Goal: Task Accomplishment & Management: Use online tool/utility

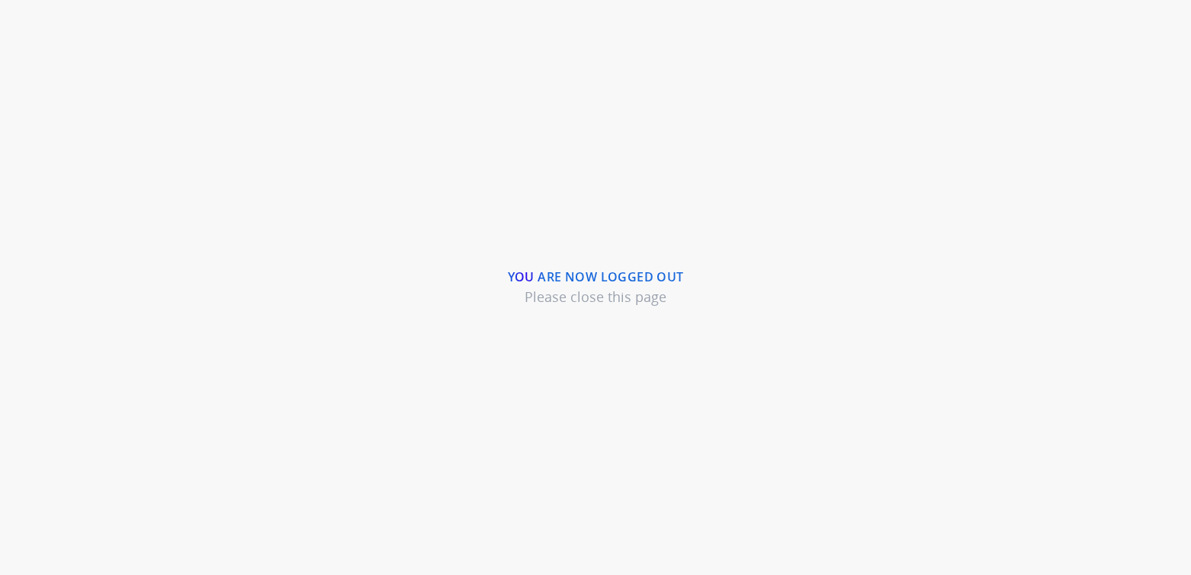
drag, startPoint x: 476, startPoint y: 120, endPoint x: 483, endPoint y: 107, distance: 13.6
click at [481, 112] on div "You are now logged out Please close this page" at bounding box center [595, 287] width 1191 height 575
drag, startPoint x: 755, startPoint y: 296, endPoint x: 816, endPoint y: 218, distance: 98.8
click at [755, 294] on div "You are now logged out Please close this page" at bounding box center [595, 287] width 1191 height 575
drag, startPoint x: 825, startPoint y: 384, endPoint x: 846, endPoint y: 345, distance: 45.0
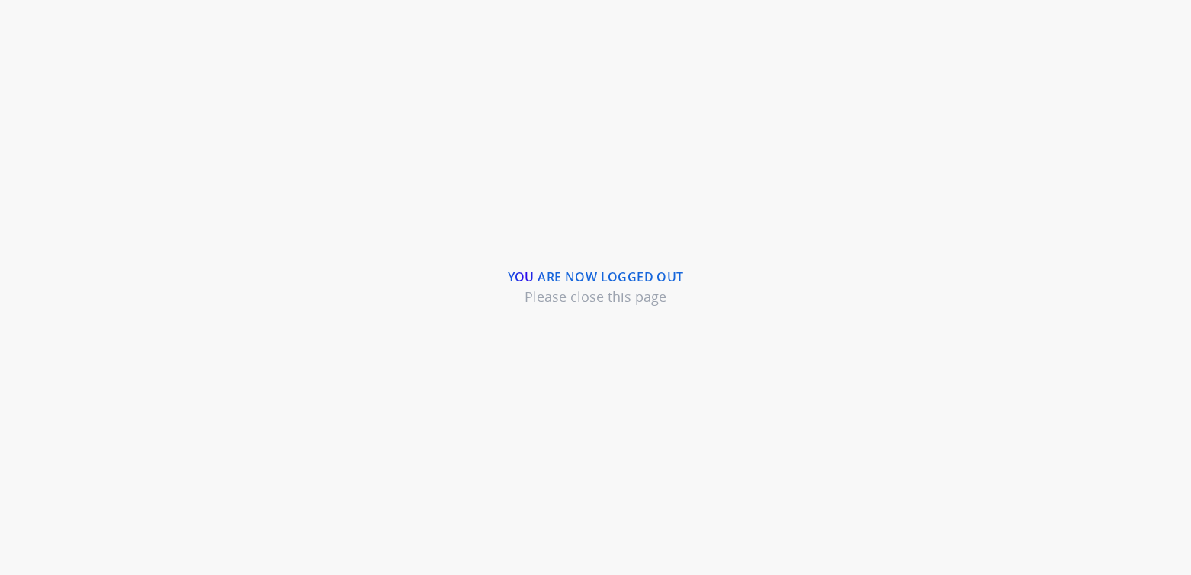
click at [825, 384] on div "You are now logged out Please close this page" at bounding box center [595, 287] width 1191 height 575
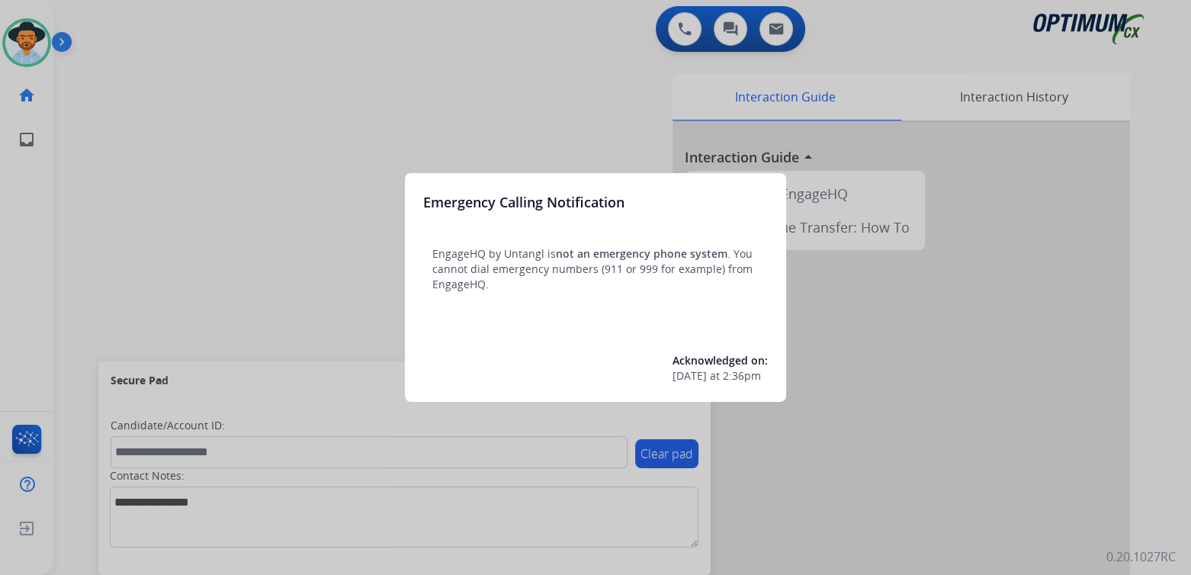
click at [215, 123] on div at bounding box center [595, 287] width 1191 height 575
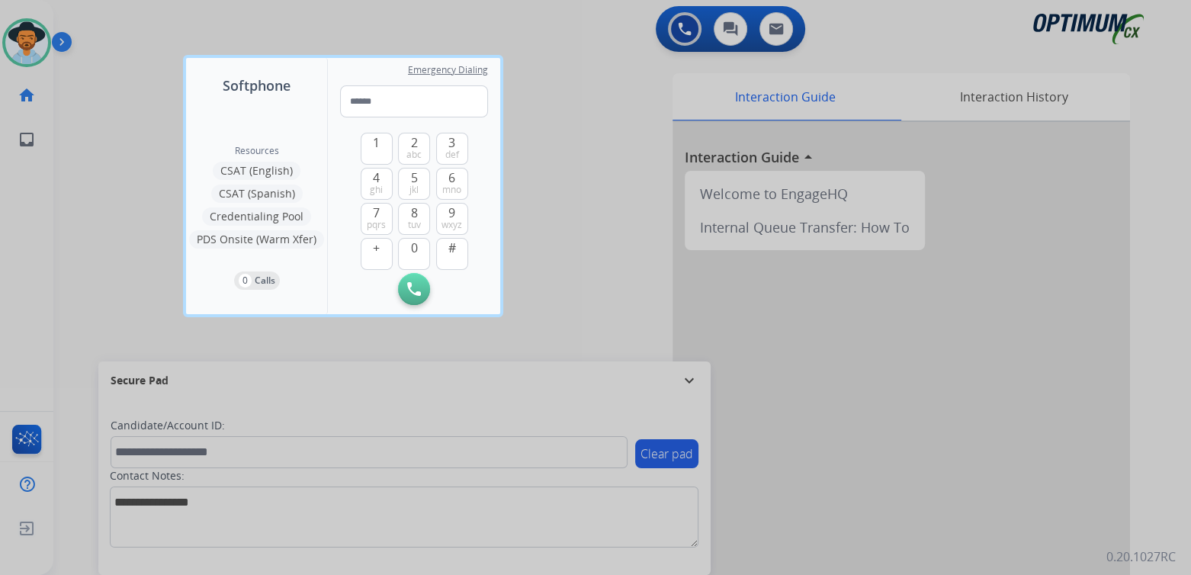
click at [586, 137] on div at bounding box center [595, 287] width 1191 height 575
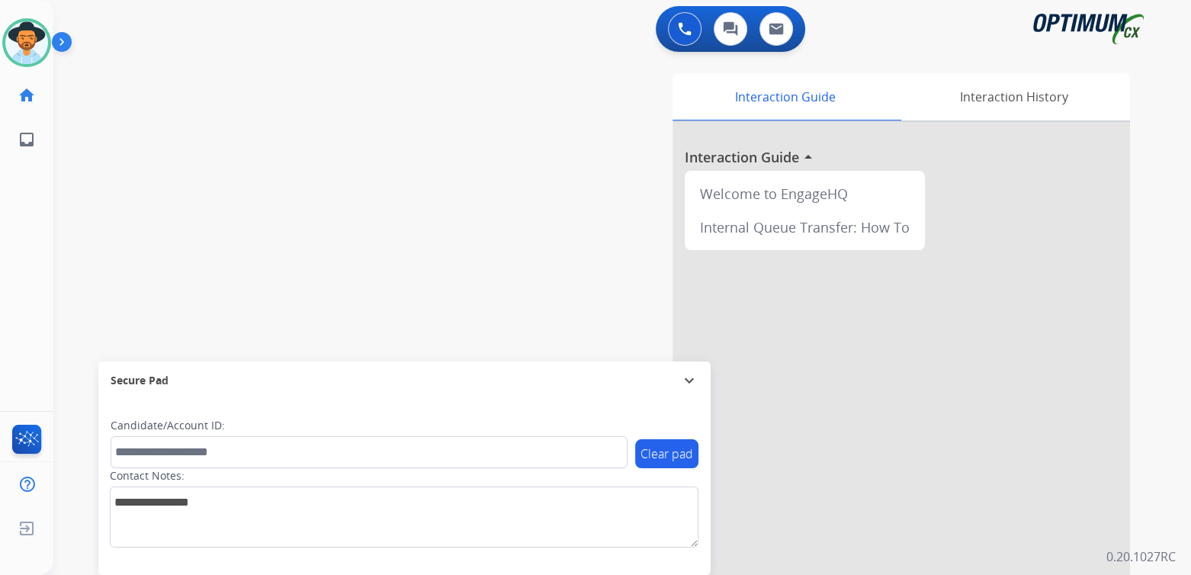
click at [540, 264] on div "Interaction Guide Interaction History Interaction Guide arrow_drop_up Welcome t…" at bounding box center [800, 381] width 659 height 617
click at [689, 377] on mat-icon "expand_more" at bounding box center [689, 380] width 18 height 18
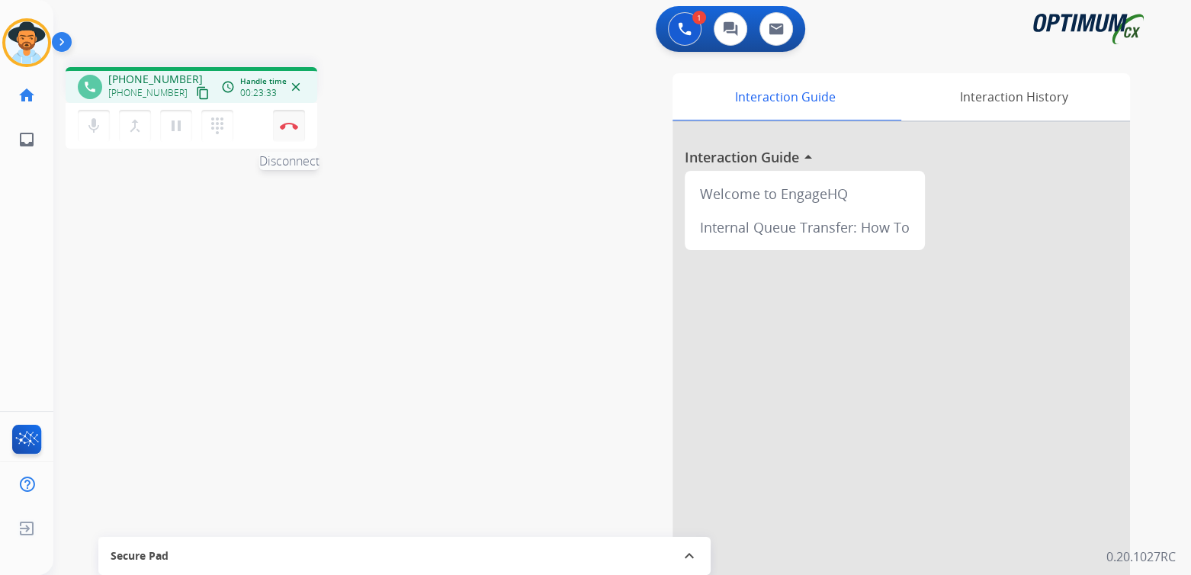
click at [298, 132] on button "Disconnect" at bounding box center [289, 126] width 32 height 32
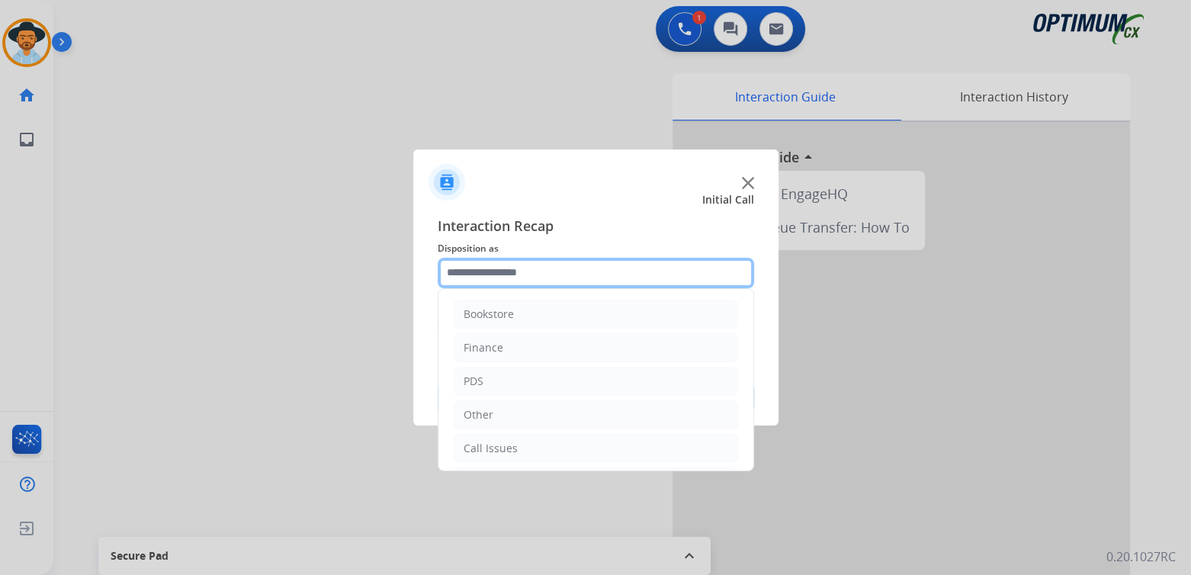
click at [506, 281] on input "text" at bounding box center [596, 273] width 316 height 30
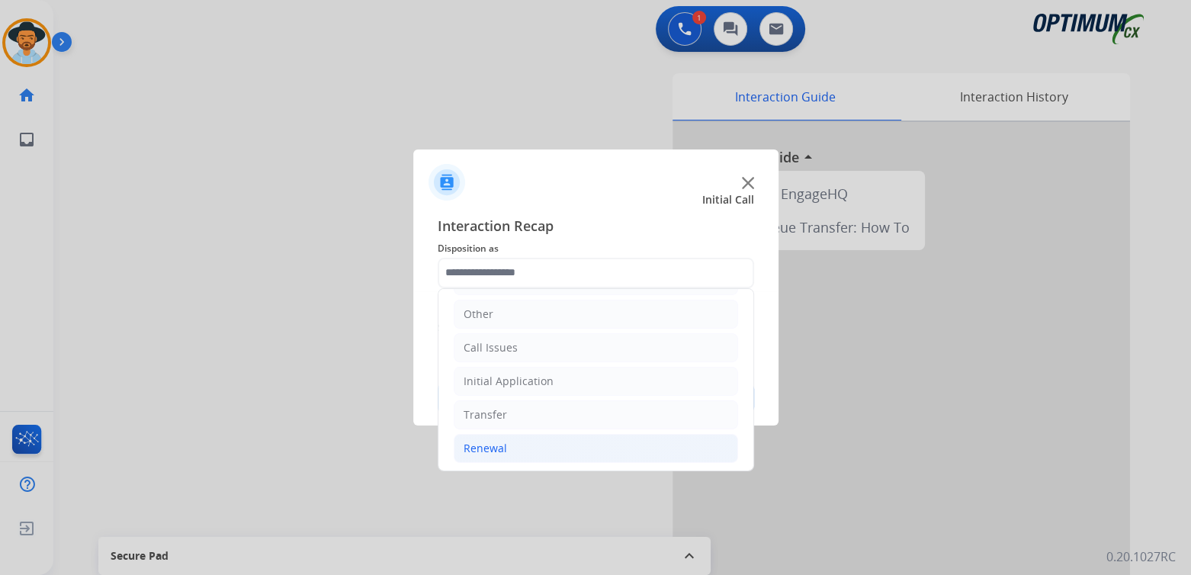
click at [500, 444] on div "Renewal" at bounding box center [484, 448] width 43 height 15
click at [524, 378] on div "Initial Application" at bounding box center [508, 381] width 90 height 15
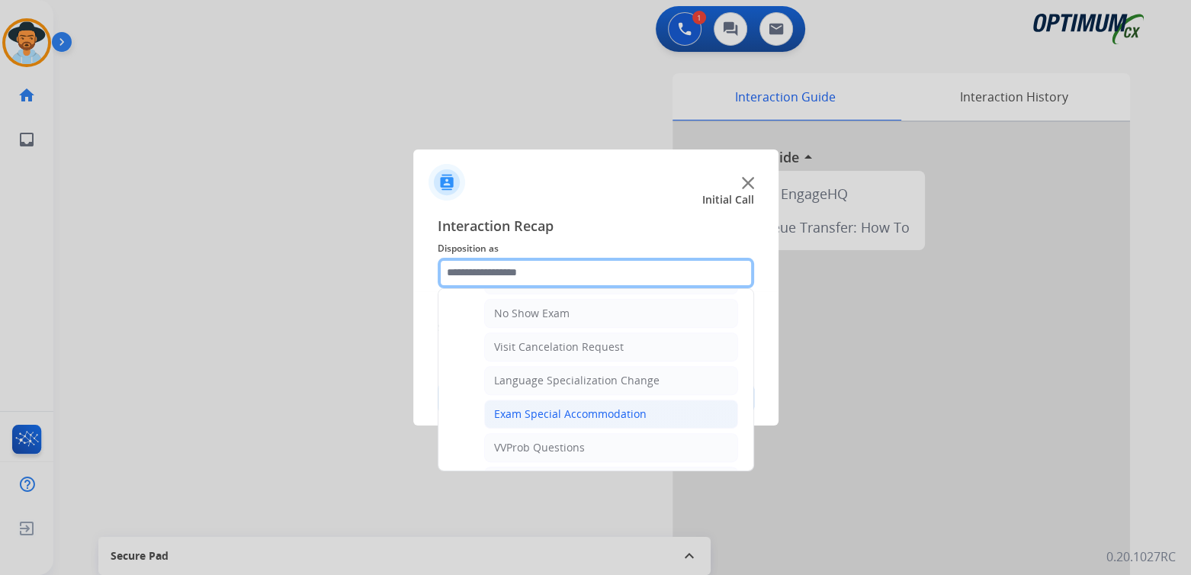
scroll to position [689, 0]
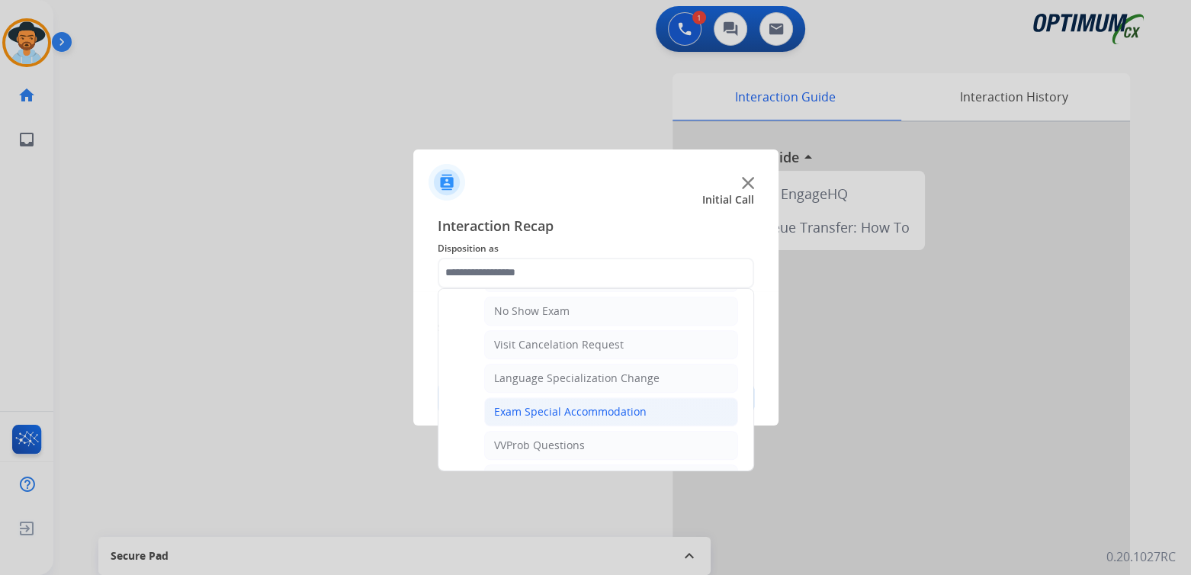
click at [569, 404] on div "Exam Special Accommodation" at bounding box center [570, 411] width 152 height 15
type input "**********"
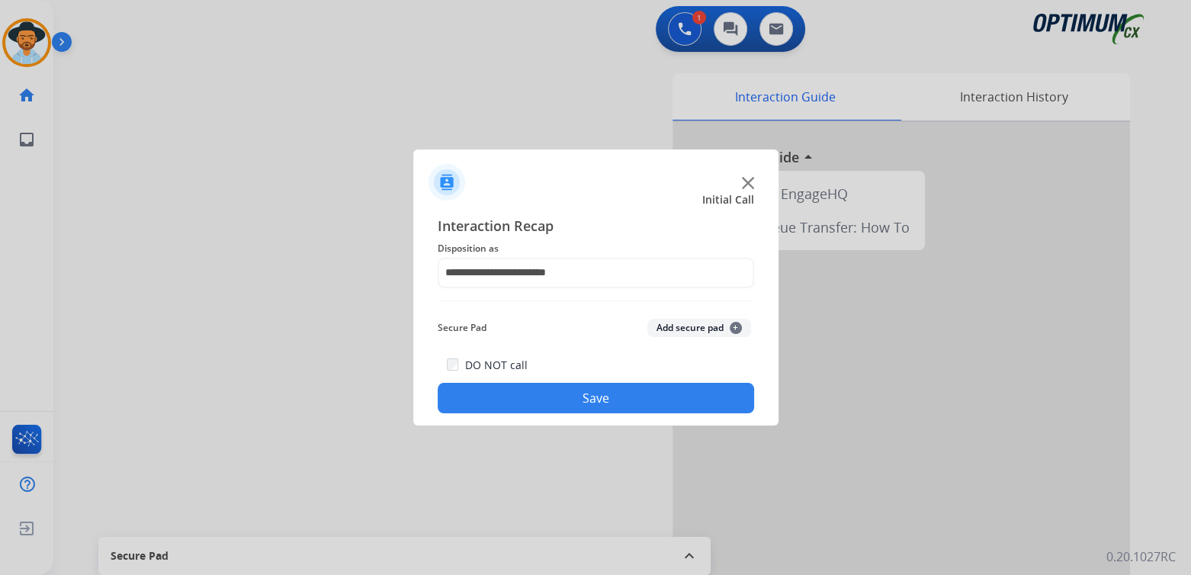
click at [634, 399] on button "Save" at bounding box center [596, 398] width 316 height 30
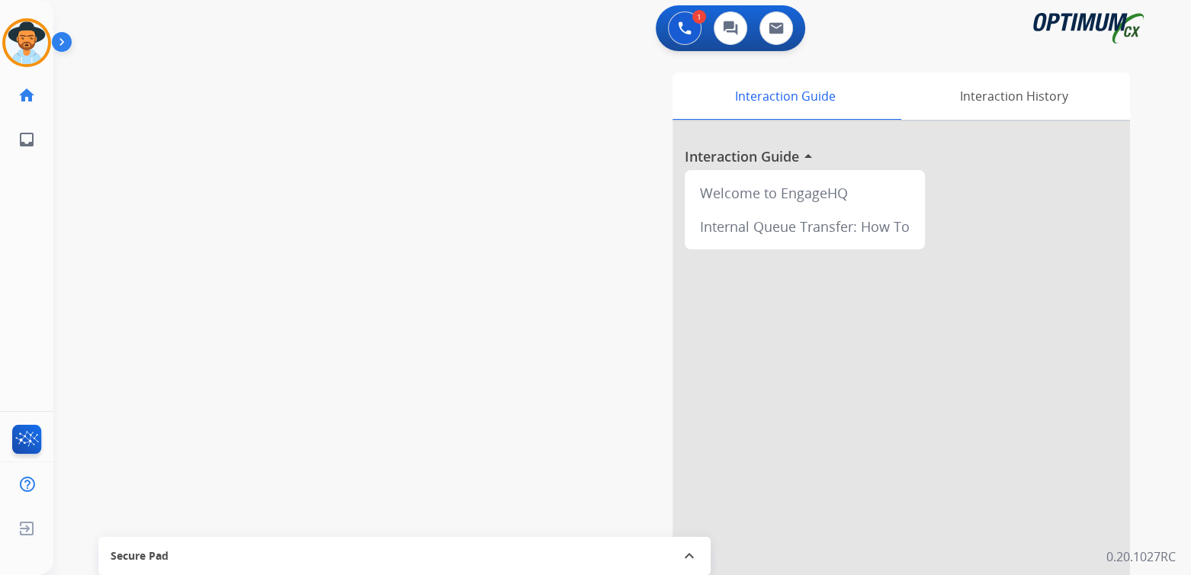
scroll to position [2, 0]
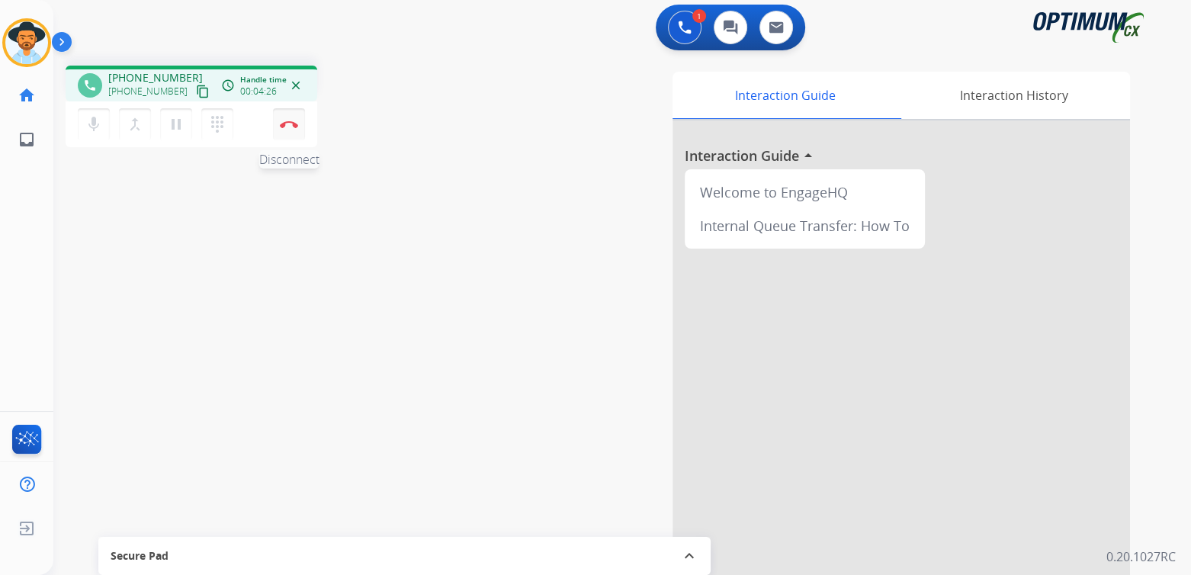
click at [291, 120] on img at bounding box center [289, 124] width 18 height 8
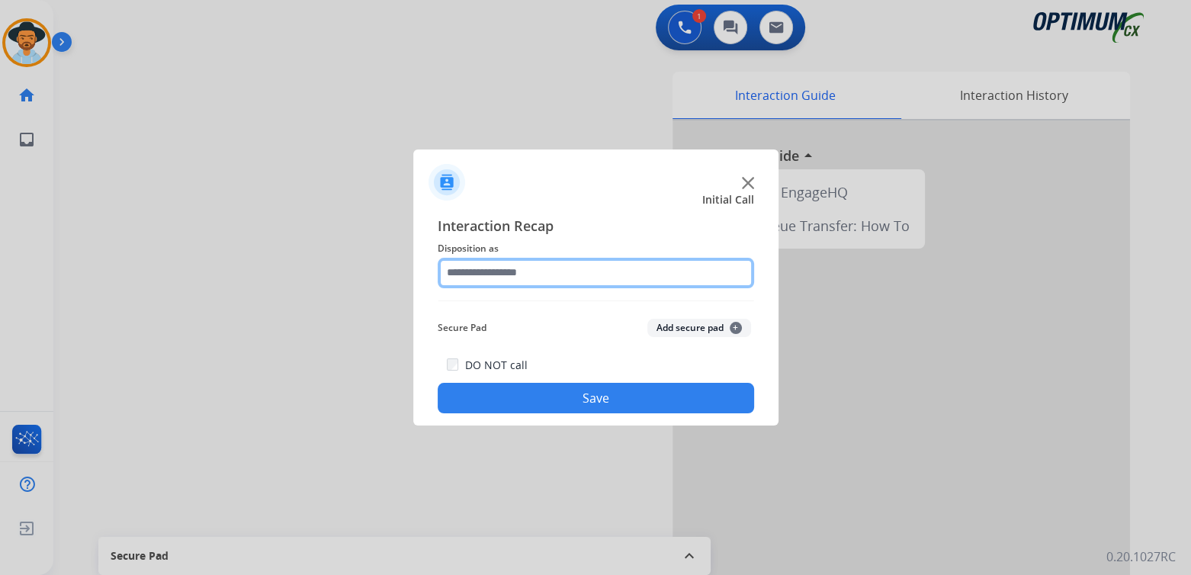
click at [526, 277] on input "text" at bounding box center [596, 273] width 316 height 30
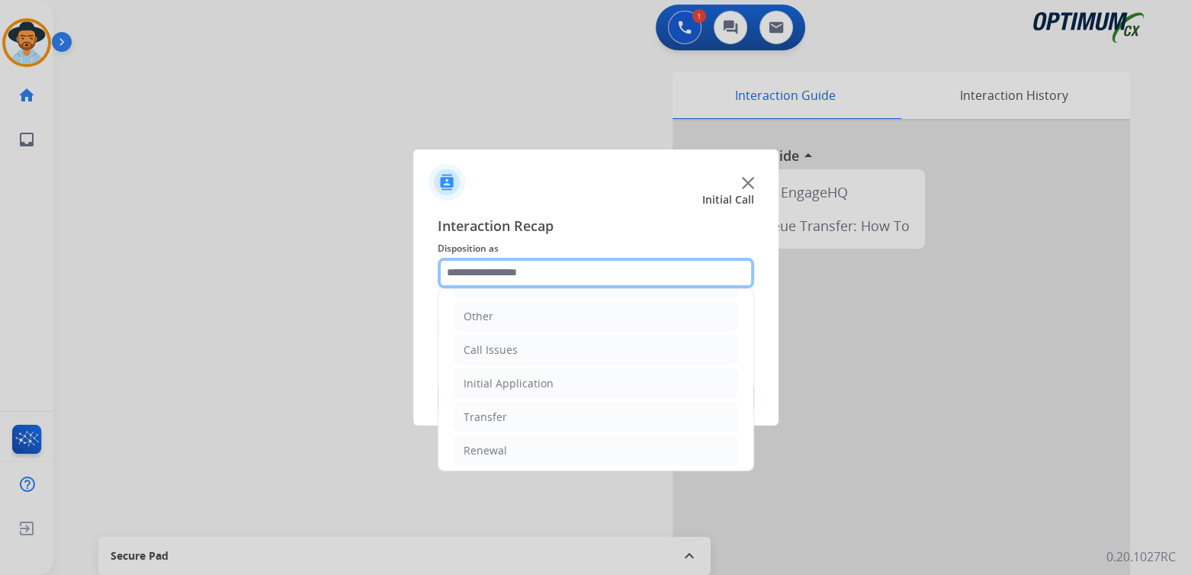
scroll to position [101, 0]
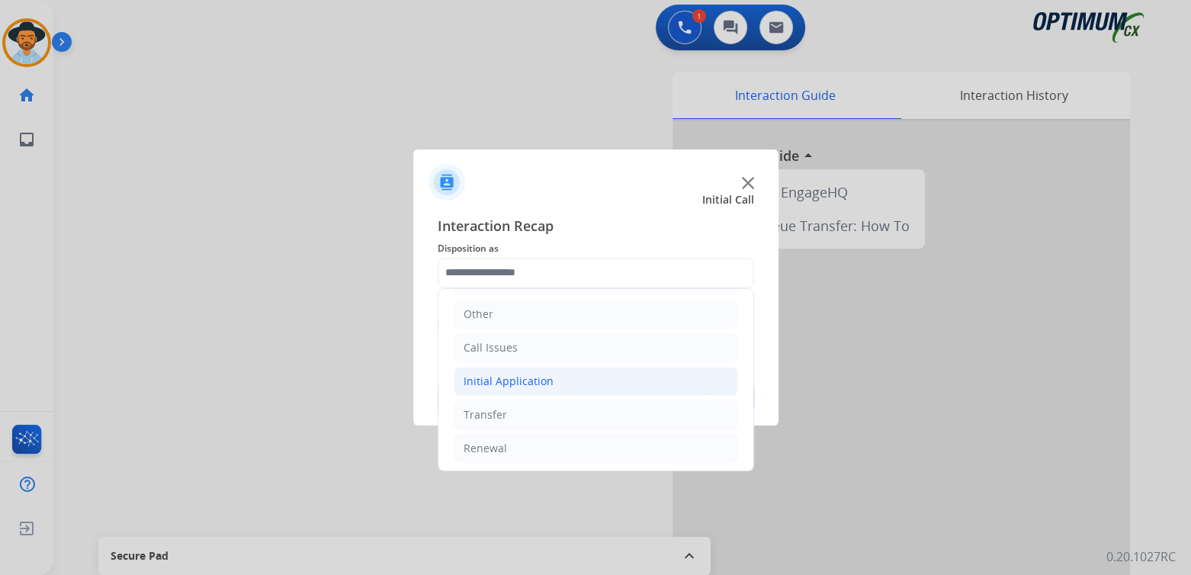
click at [536, 381] on div "Initial Application" at bounding box center [508, 381] width 90 height 15
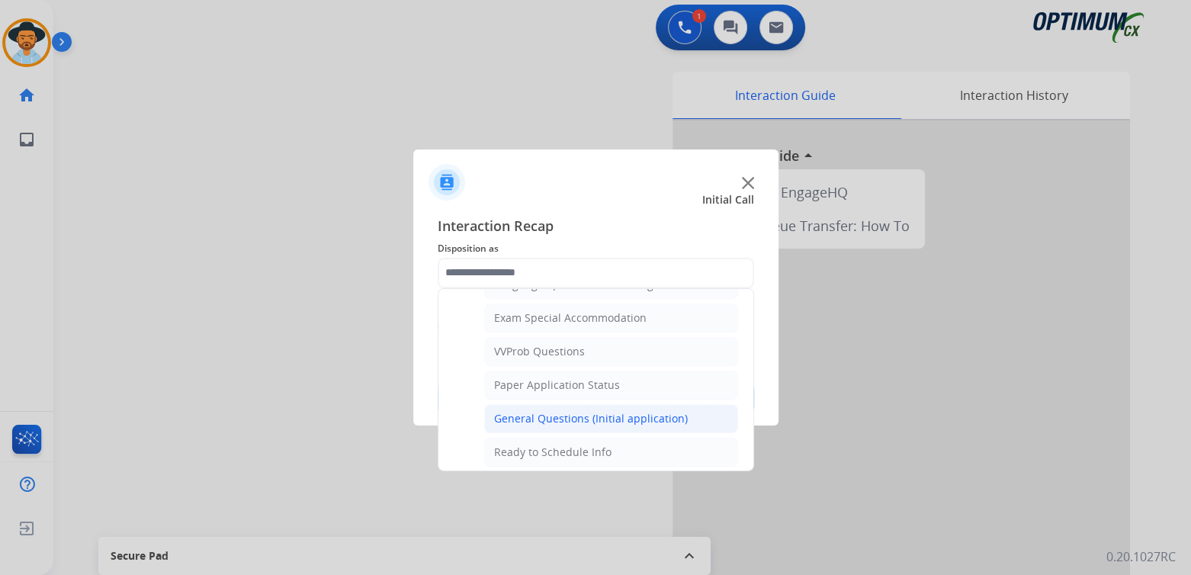
scroll to position [784, 0]
click at [563, 410] on div "General Questions (Initial application)" at bounding box center [591, 417] width 194 height 15
type input "**********"
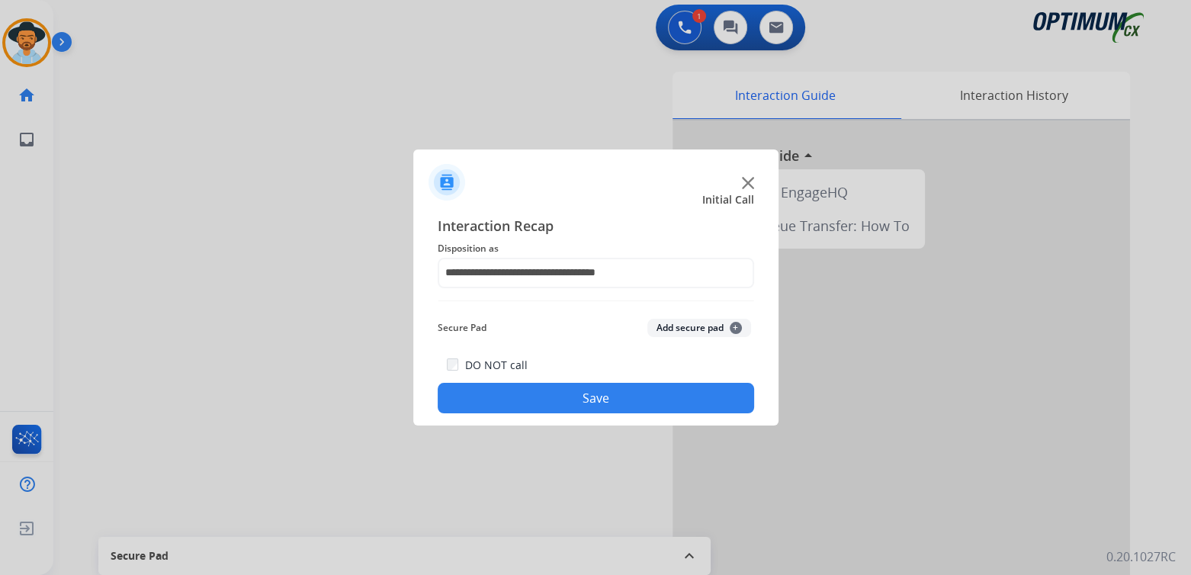
click at [630, 409] on button "Save" at bounding box center [596, 398] width 316 height 30
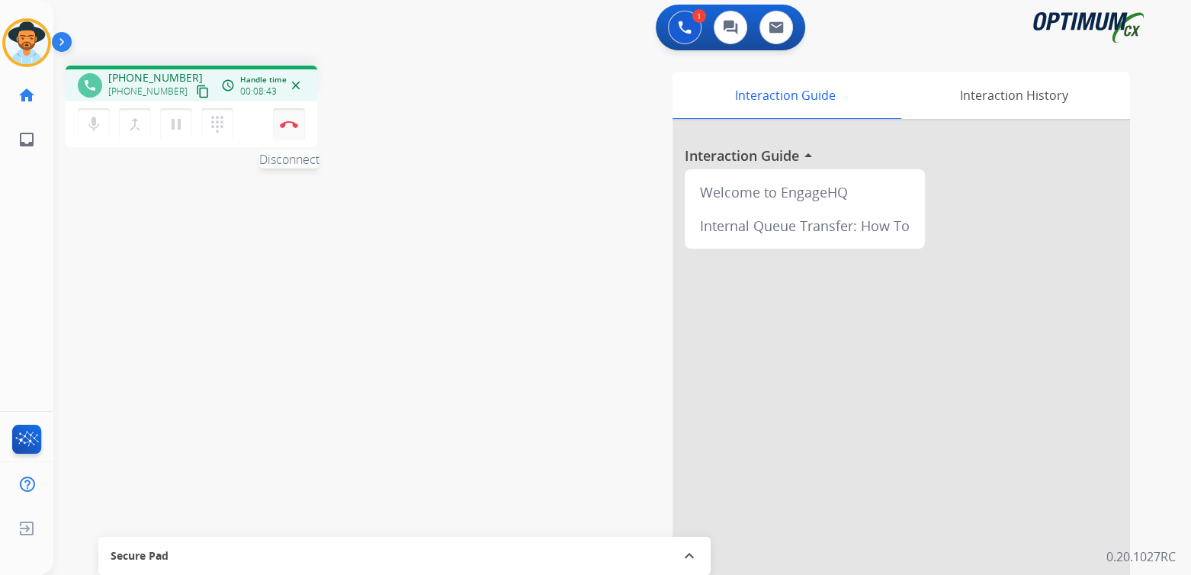
click at [288, 123] on img at bounding box center [289, 124] width 18 height 8
click at [286, 122] on img at bounding box center [289, 124] width 18 height 8
click at [288, 122] on img at bounding box center [289, 124] width 18 height 8
click at [291, 123] on img at bounding box center [289, 124] width 18 height 8
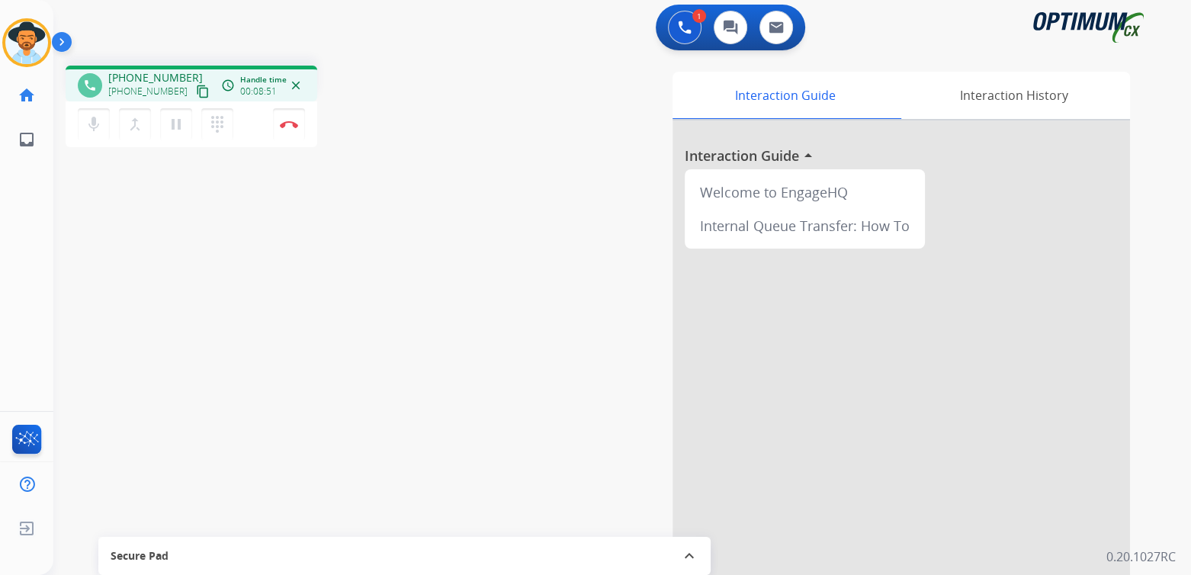
drag, startPoint x: 539, startPoint y: 176, endPoint x: 588, endPoint y: 125, distance: 70.6
click at [553, 162] on div "Interaction Guide Interaction History Interaction Guide arrow_drop_up Welcome t…" at bounding box center [800, 380] width 659 height 617
click at [684, 24] on img at bounding box center [685, 28] width 14 height 14
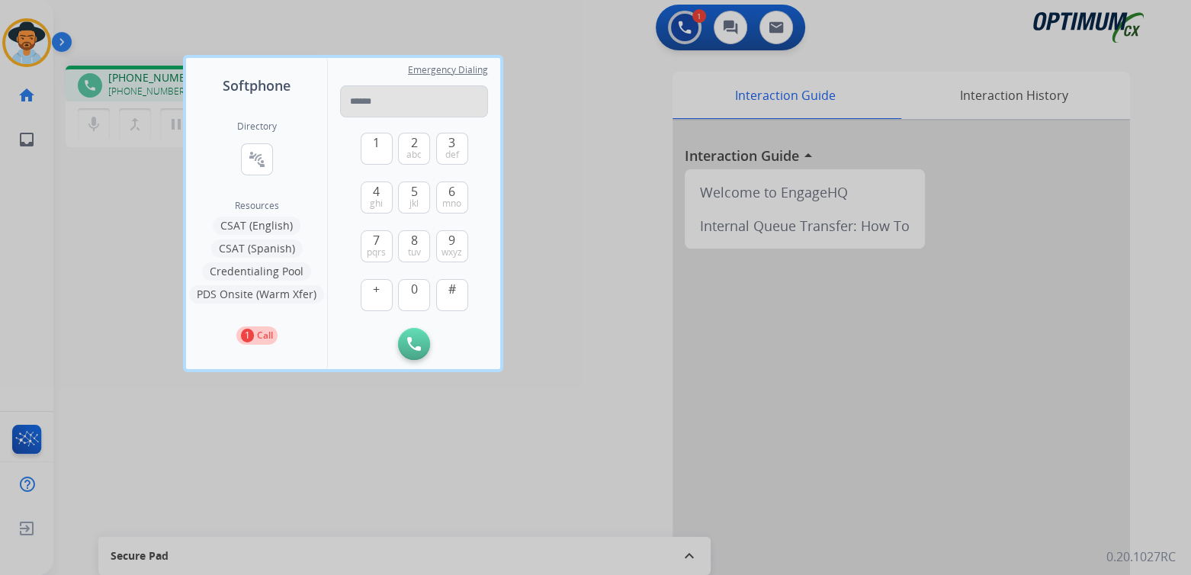
click at [390, 96] on input "tel" at bounding box center [414, 101] width 148 height 32
click at [380, 102] on input "tel" at bounding box center [414, 101] width 148 height 32
type input "**********"
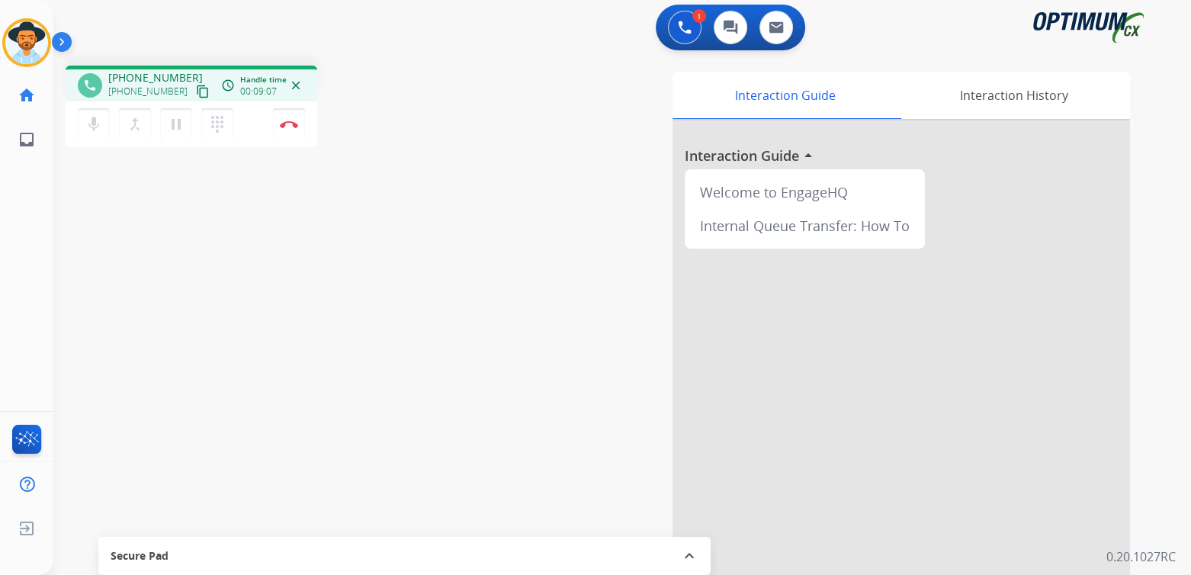
click at [294, 81] on mat-icon "close" at bounding box center [296, 86] width 14 height 14
click at [283, 115] on button "Disconnect" at bounding box center [289, 124] width 32 height 32
click at [294, 121] on img at bounding box center [289, 124] width 18 height 8
click at [291, 122] on img at bounding box center [289, 124] width 18 height 8
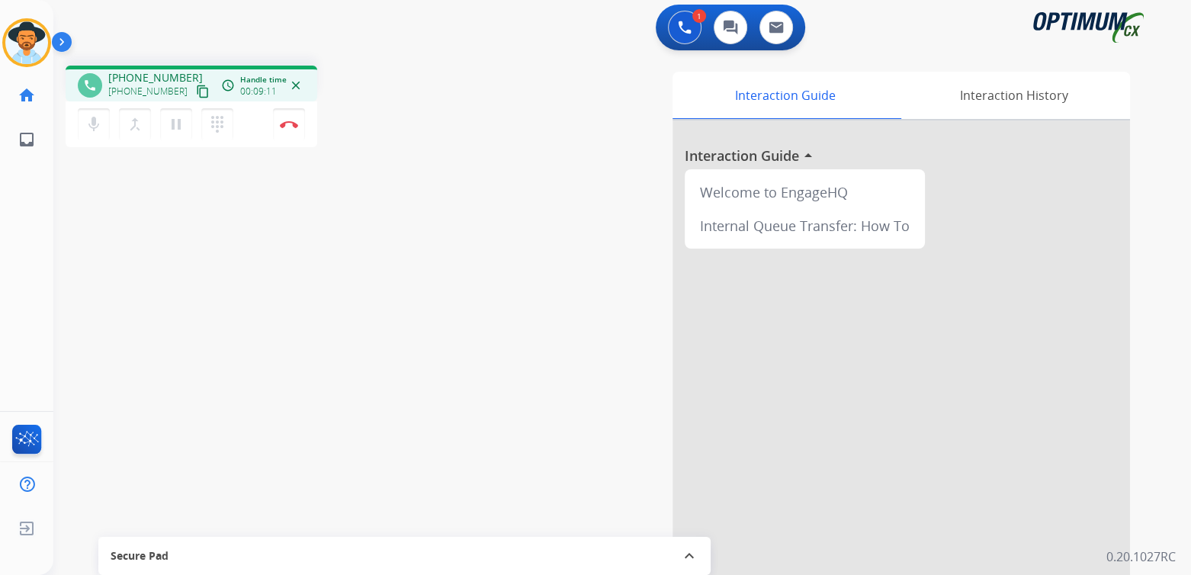
click at [78, 82] on div "phone" at bounding box center [90, 85] width 24 height 24
click at [86, 71] on div "phone +13135981380 +13135981380 content_copy" at bounding box center [145, 85] width 134 height 30
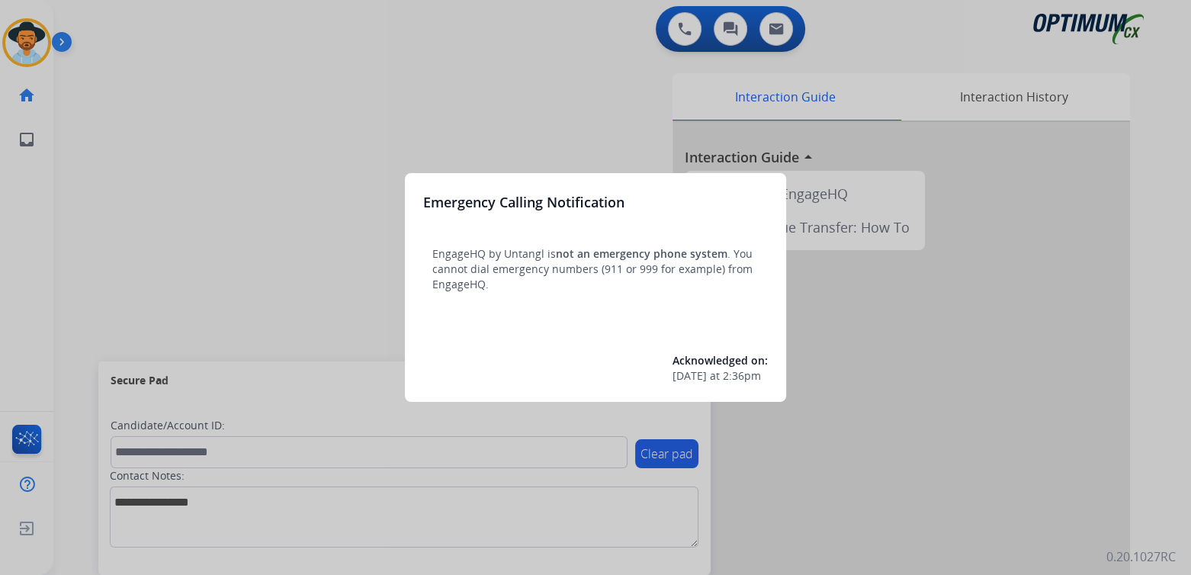
click at [496, 105] on div at bounding box center [595, 287] width 1191 height 575
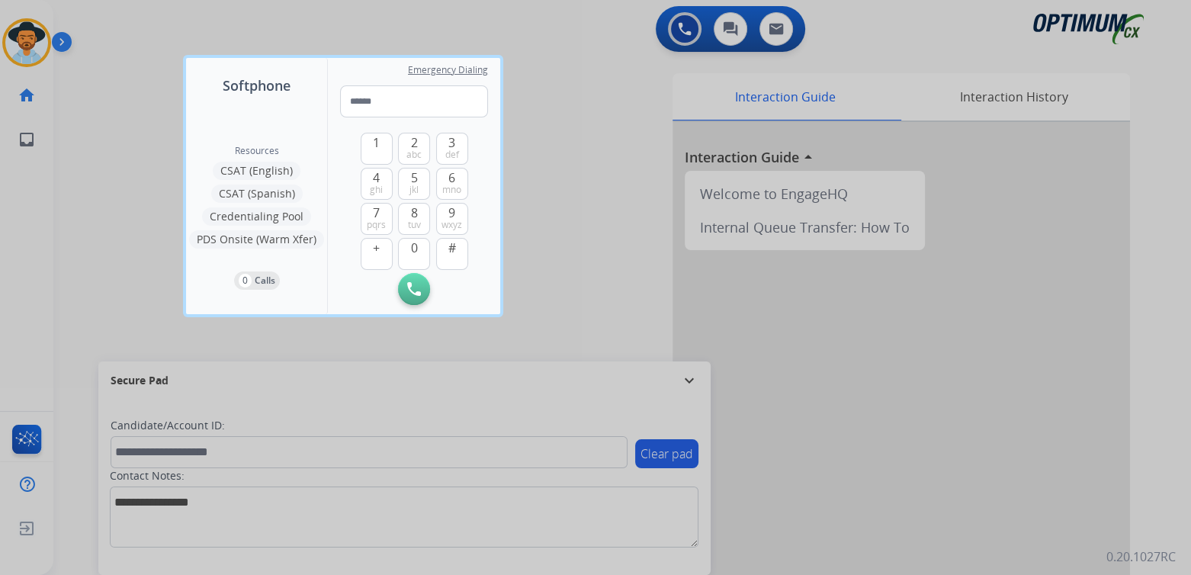
click at [502, 149] on div "Softphone Resources CSAT (English) CSAT (Spanish) Credentialing Pool PDS Onsite…" at bounding box center [343, 186] width 320 height 262
click at [540, 121] on div at bounding box center [595, 287] width 1191 height 575
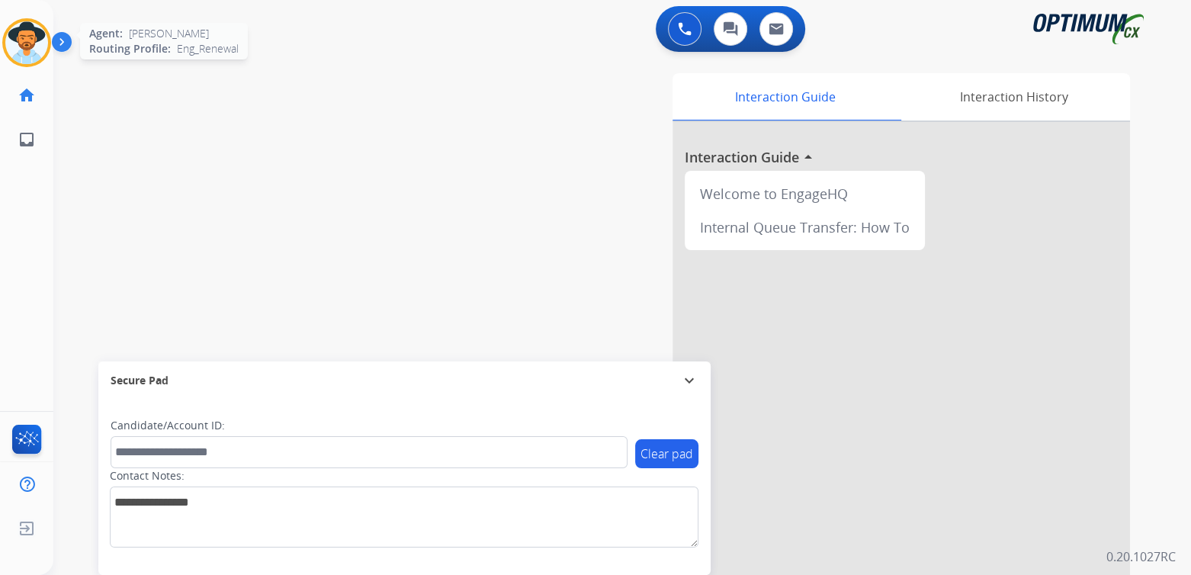
click at [19, 46] on img at bounding box center [26, 42] width 43 height 43
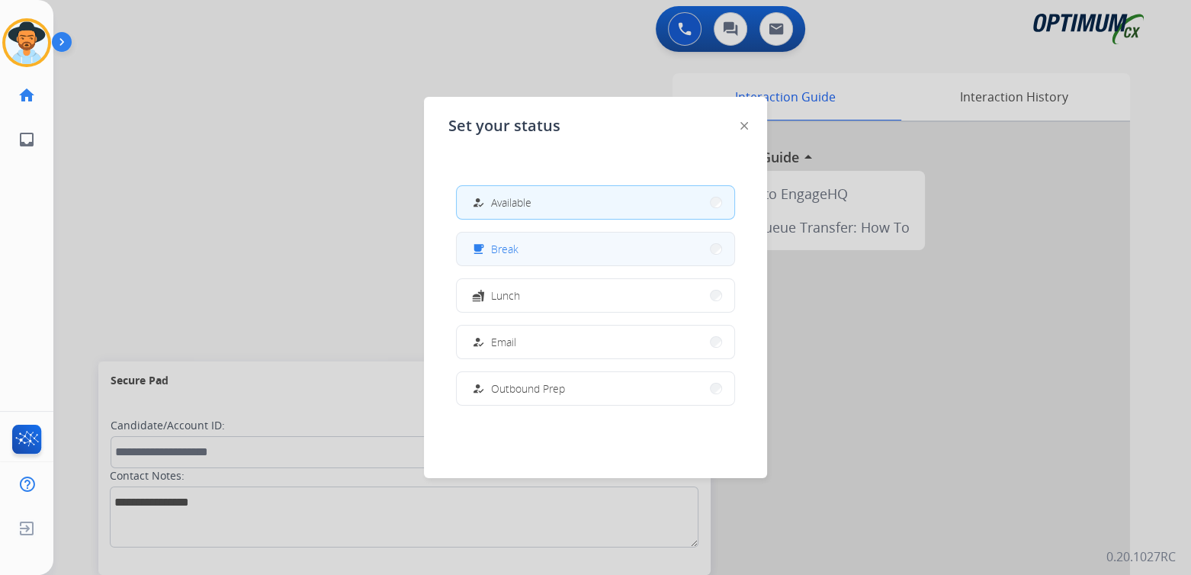
click at [529, 245] on button "free_breakfast Break" at bounding box center [595, 249] width 277 height 33
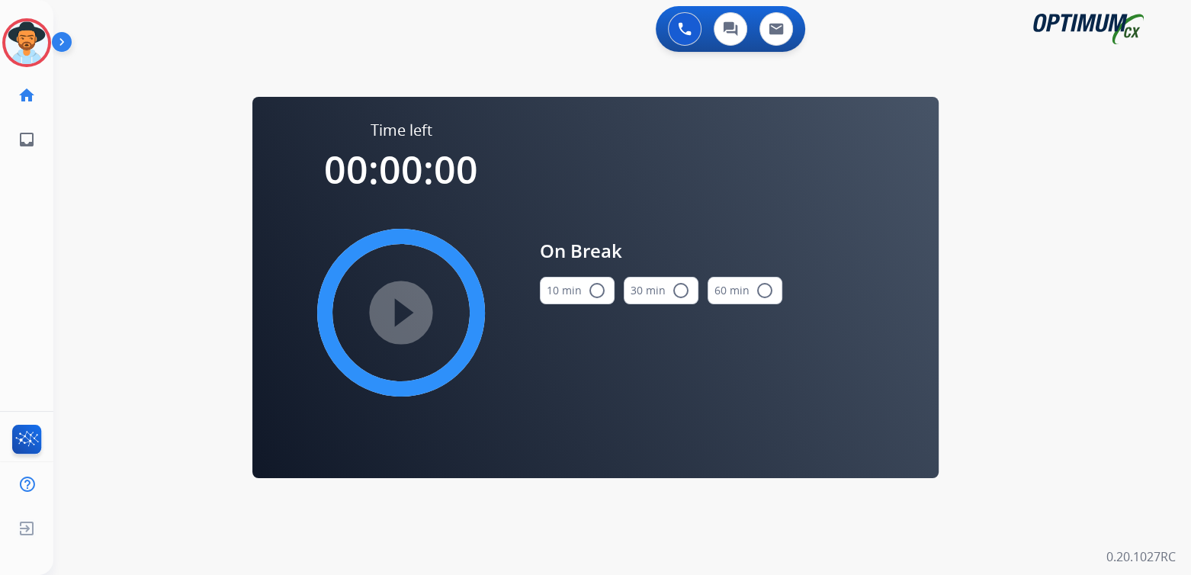
click at [601, 288] on mat-icon "radio_button_unchecked" at bounding box center [597, 290] width 18 height 18
click at [397, 310] on mat-icon "play_circle_filled" at bounding box center [401, 312] width 18 height 18
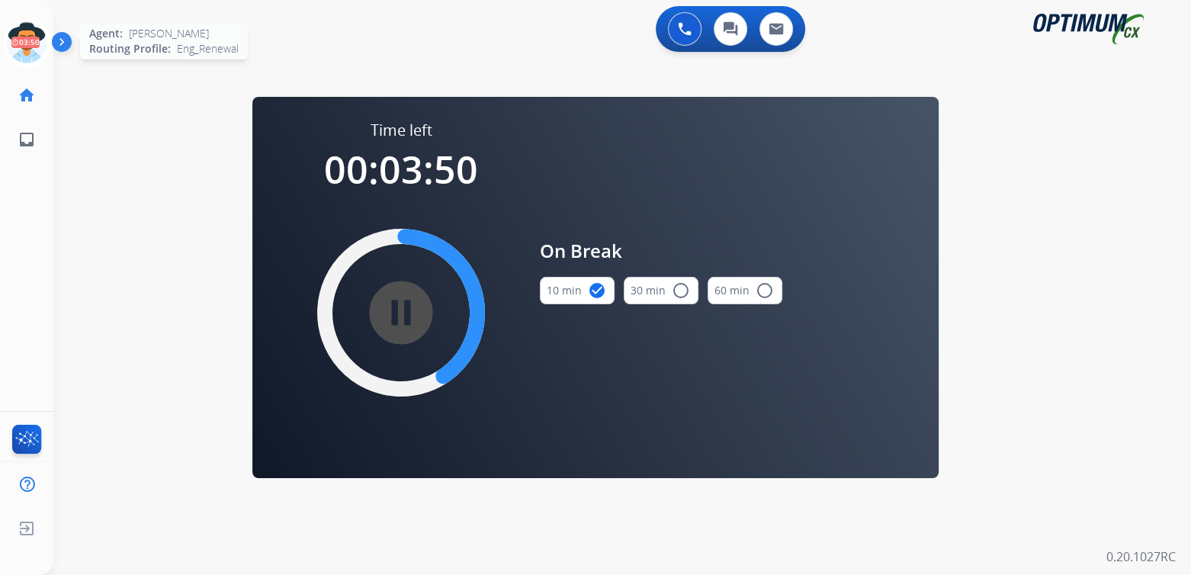
click at [32, 40] on icon at bounding box center [27, 43] width 50 height 50
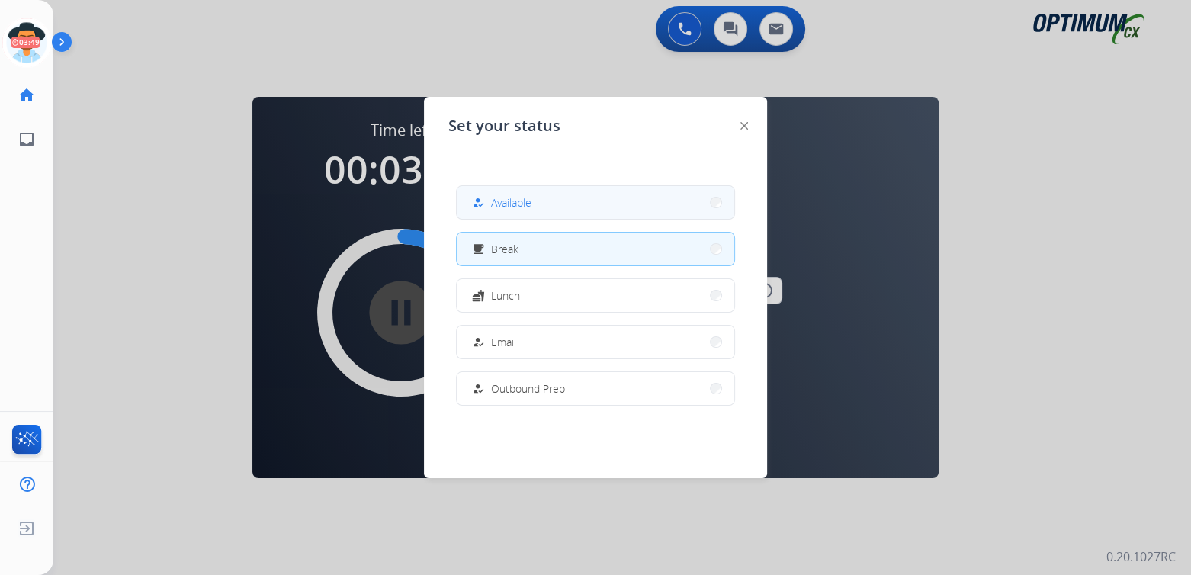
click at [531, 207] on span "Available" at bounding box center [511, 202] width 40 height 16
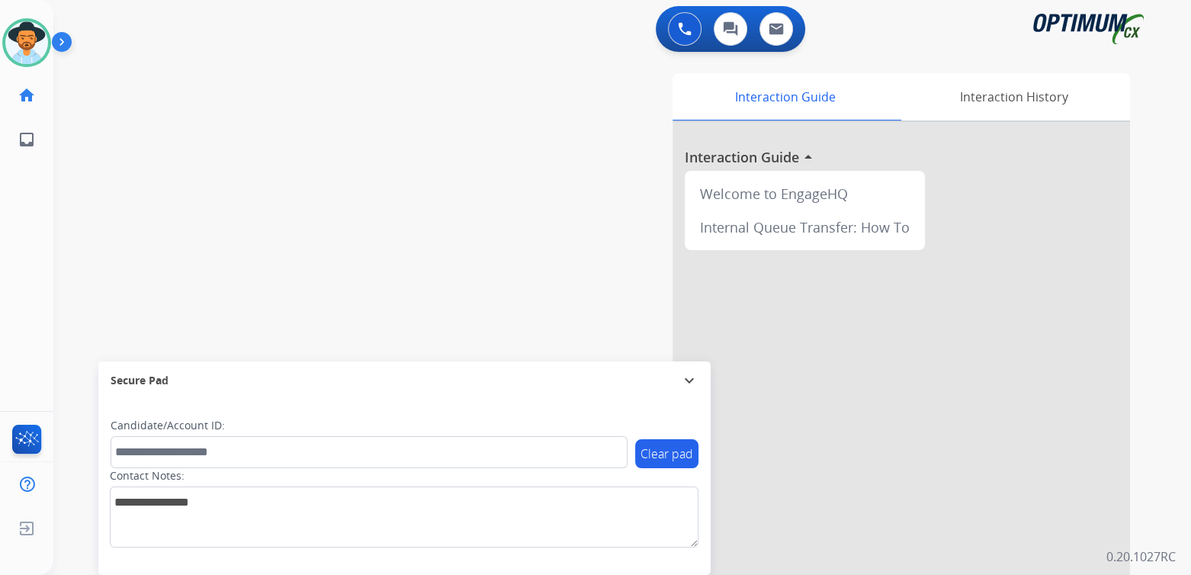
click at [692, 377] on mat-icon "expand_more" at bounding box center [689, 380] width 18 height 18
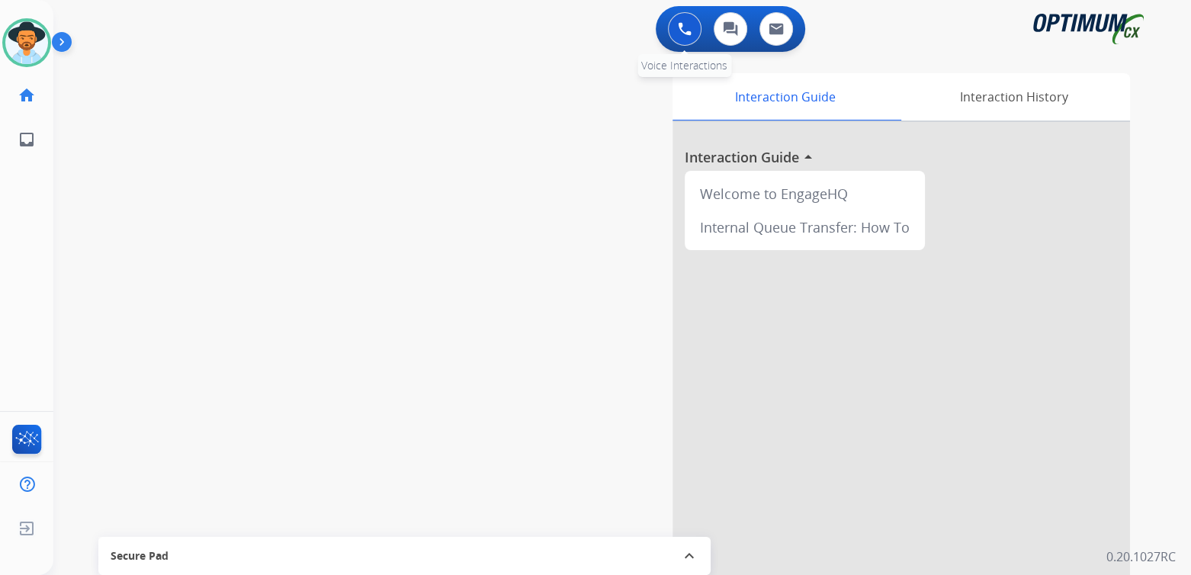
click at [679, 26] on img at bounding box center [685, 29] width 14 height 14
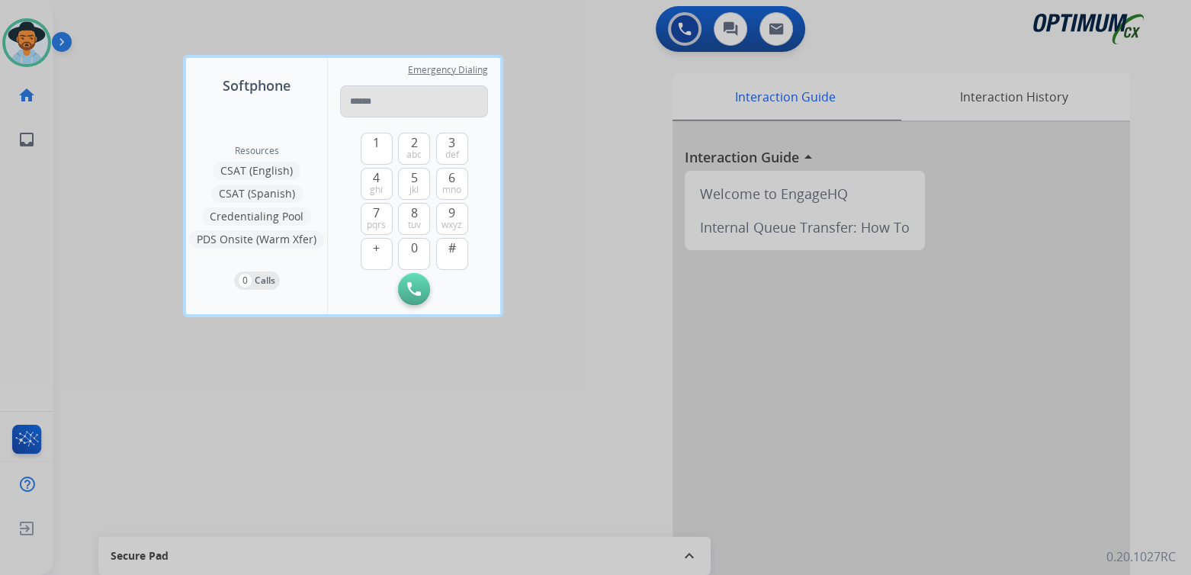
click at [365, 99] on input "tel" at bounding box center [414, 101] width 148 height 32
type input "**********"
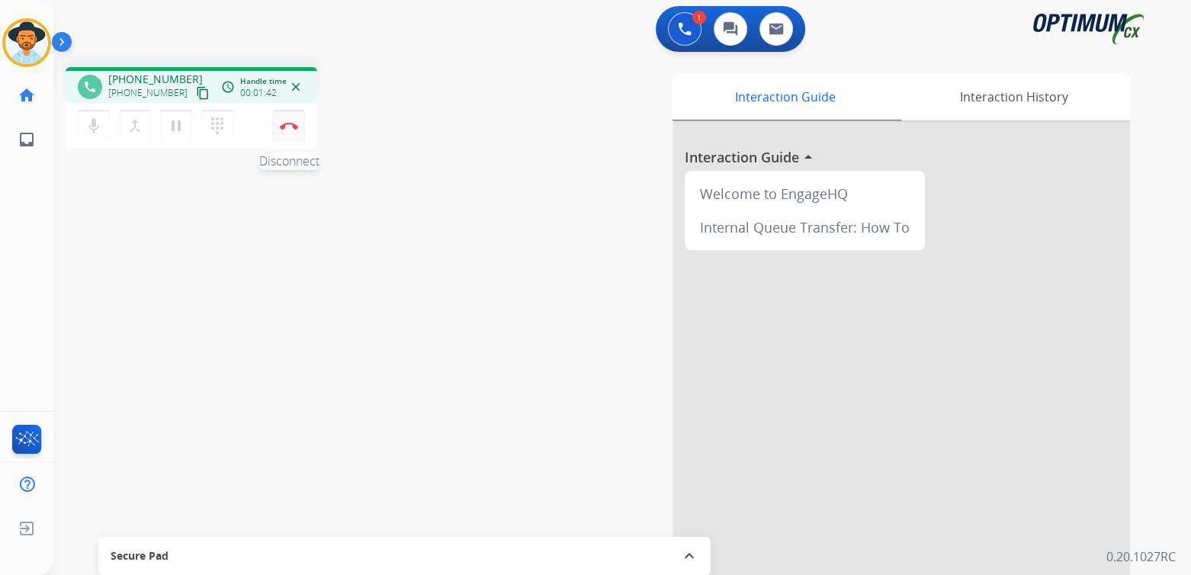
click at [289, 127] on img at bounding box center [289, 126] width 18 height 8
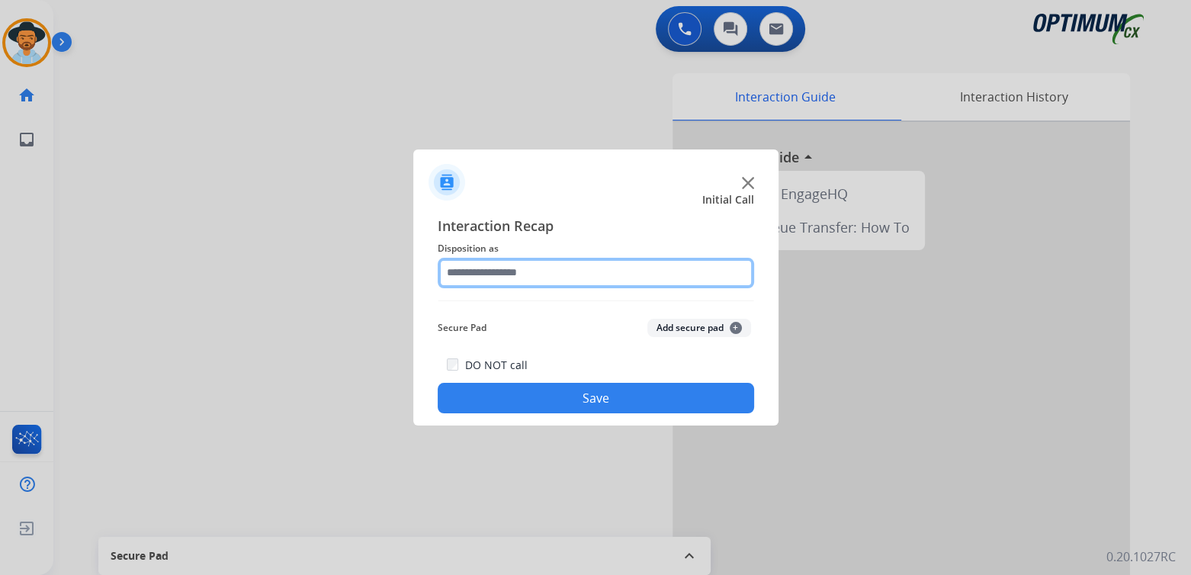
click at [552, 271] on input "text" at bounding box center [596, 273] width 316 height 30
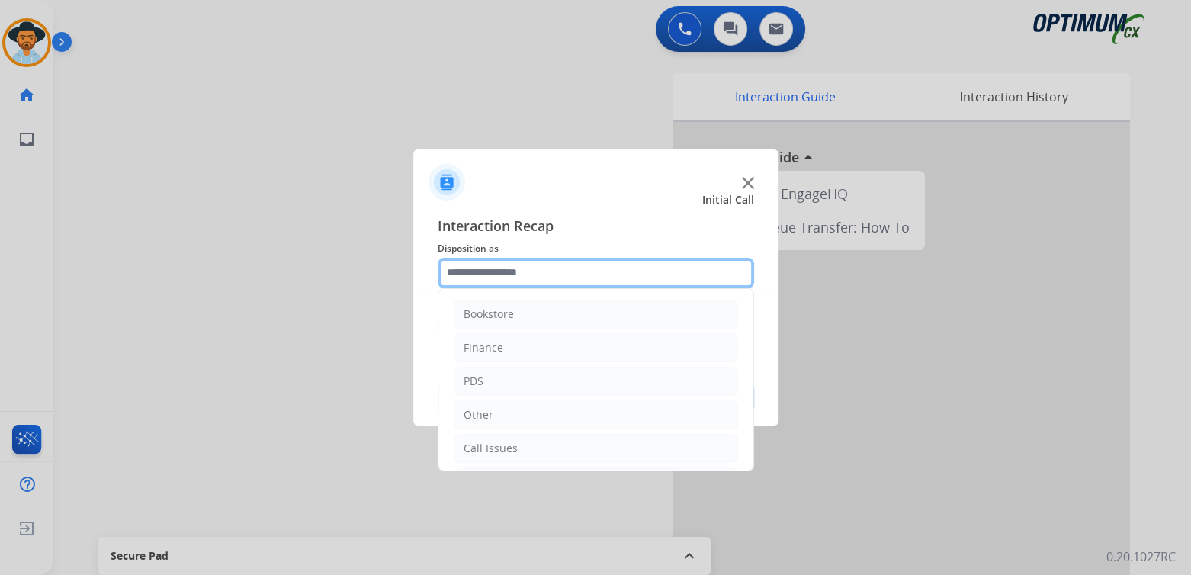
scroll to position [101, 0]
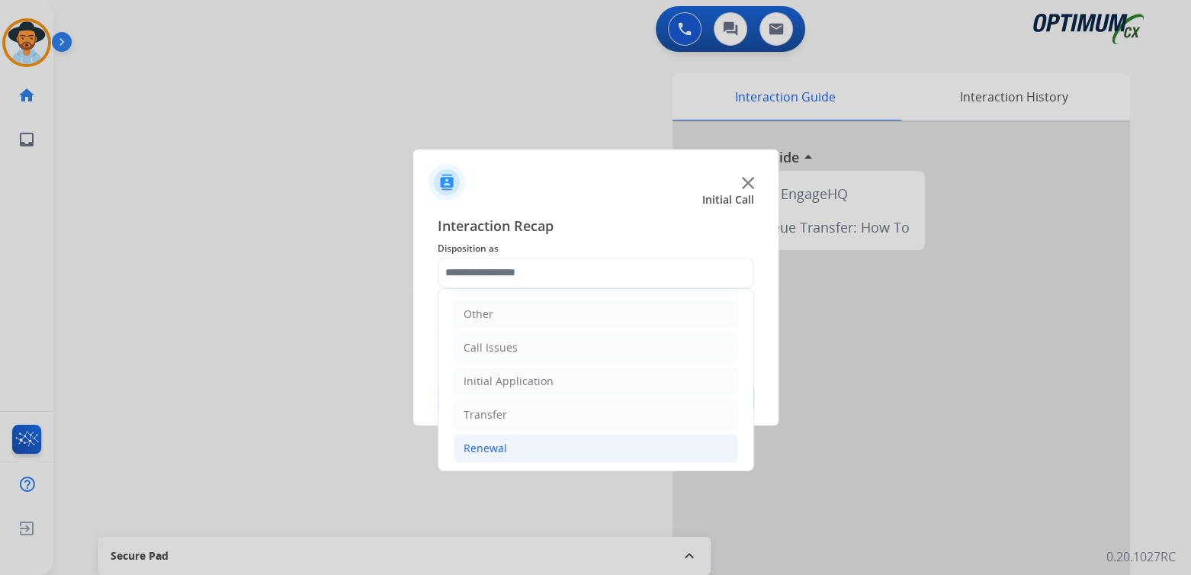
click at [514, 444] on li "Renewal" at bounding box center [596, 448] width 284 height 29
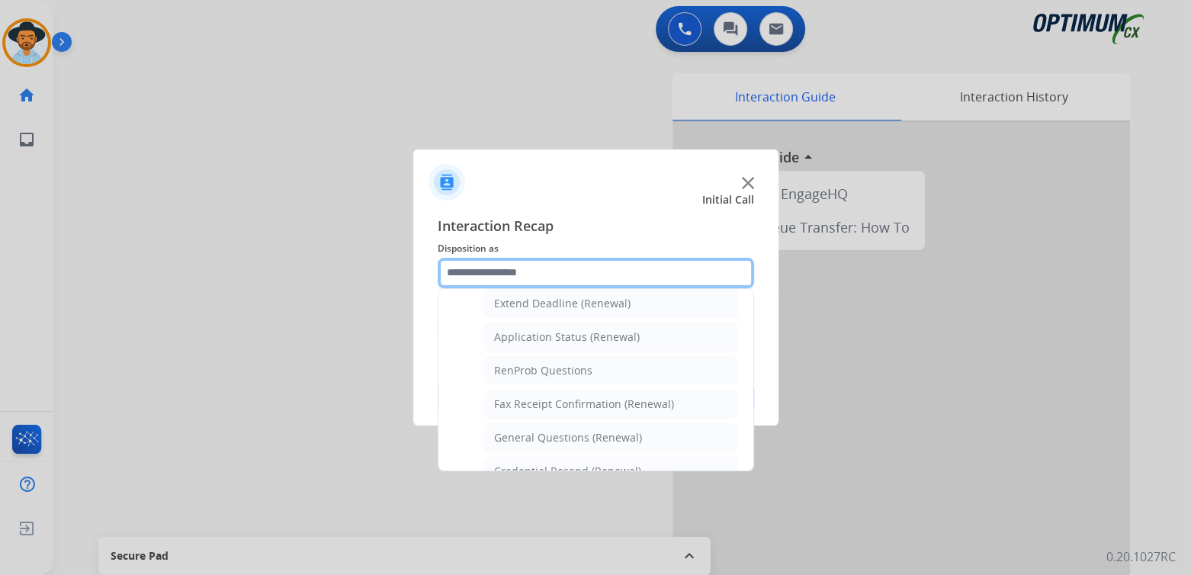
scroll to position [329, 0]
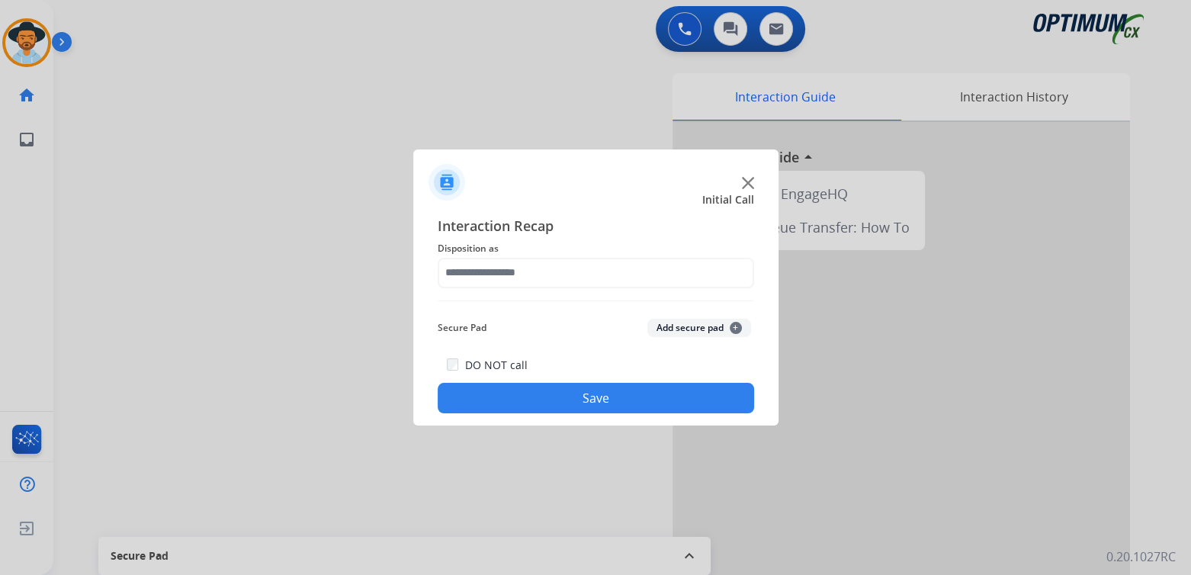
click at [497, 249] on span "Disposition as" at bounding box center [596, 248] width 316 height 18
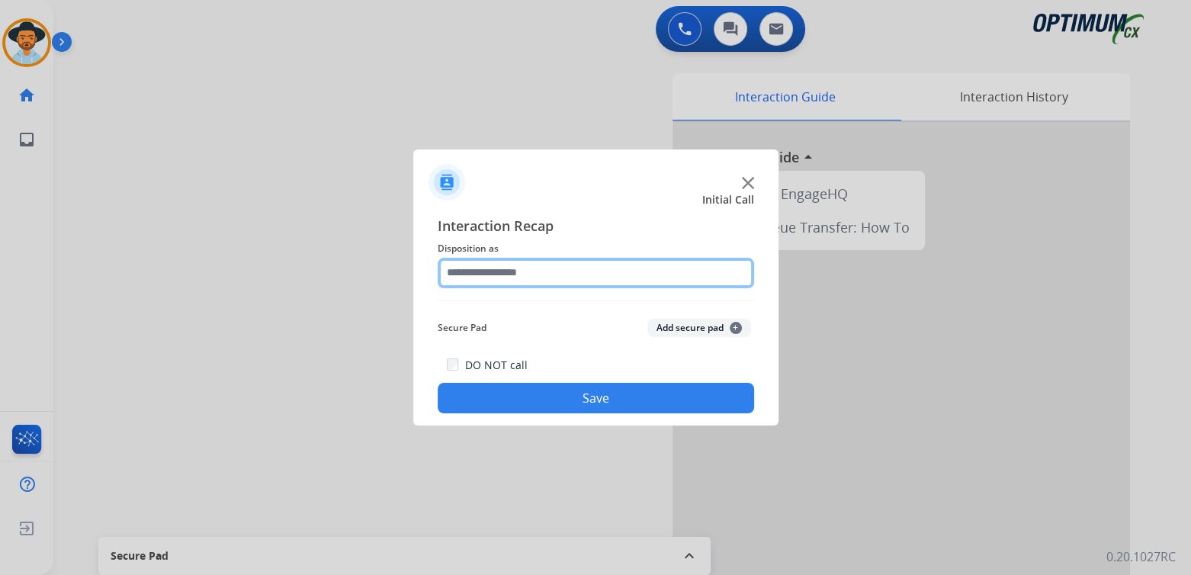
click at [538, 269] on input "text" at bounding box center [596, 273] width 316 height 30
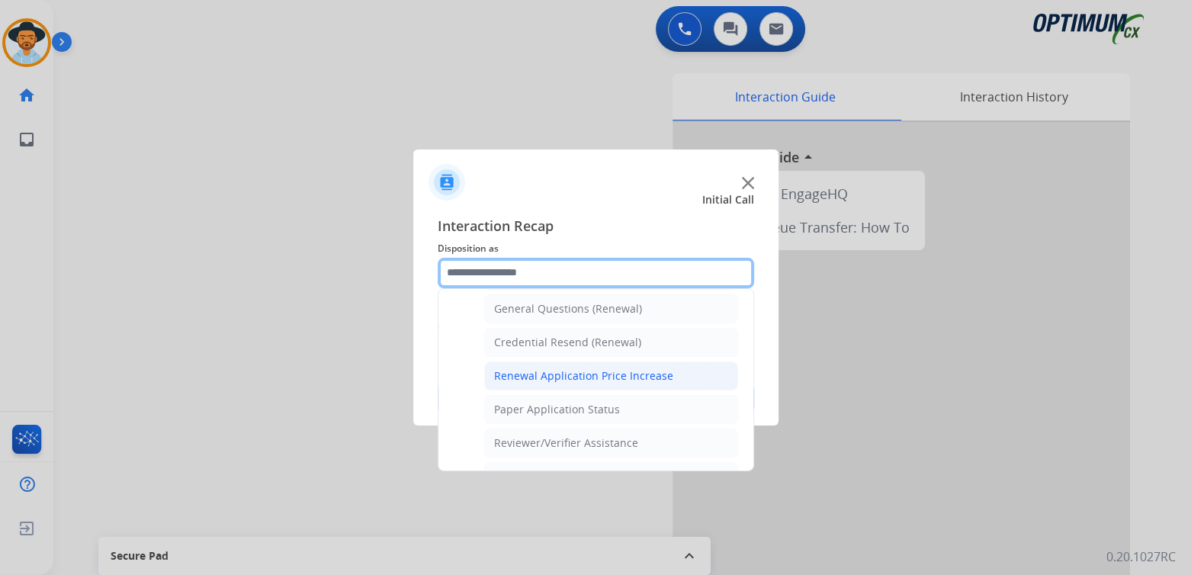
scroll to position [457, 0]
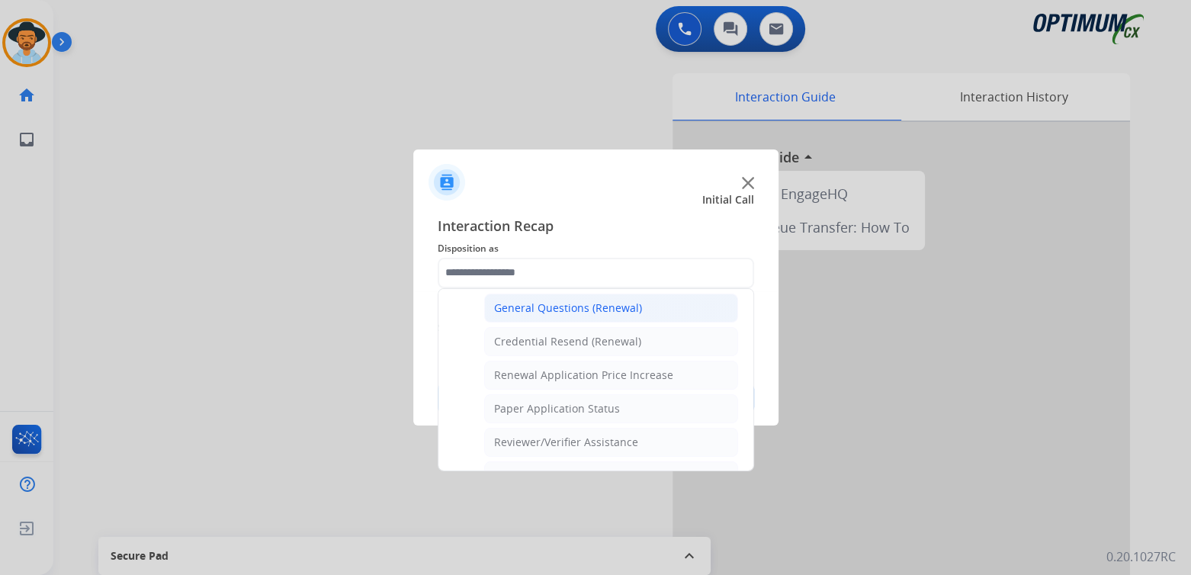
click at [553, 303] on div "General Questions (Renewal)" at bounding box center [568, 307] width 148 height 15
type input "**********"
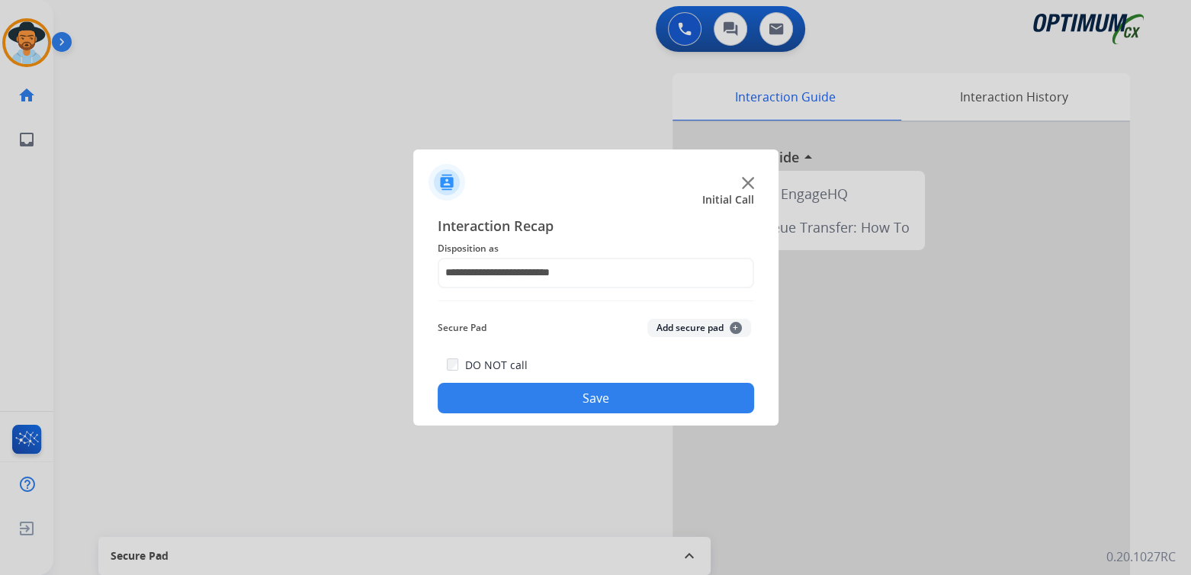
click at [601, 391] on button "Save" at bounding box center [596, 398] width 316 height 30
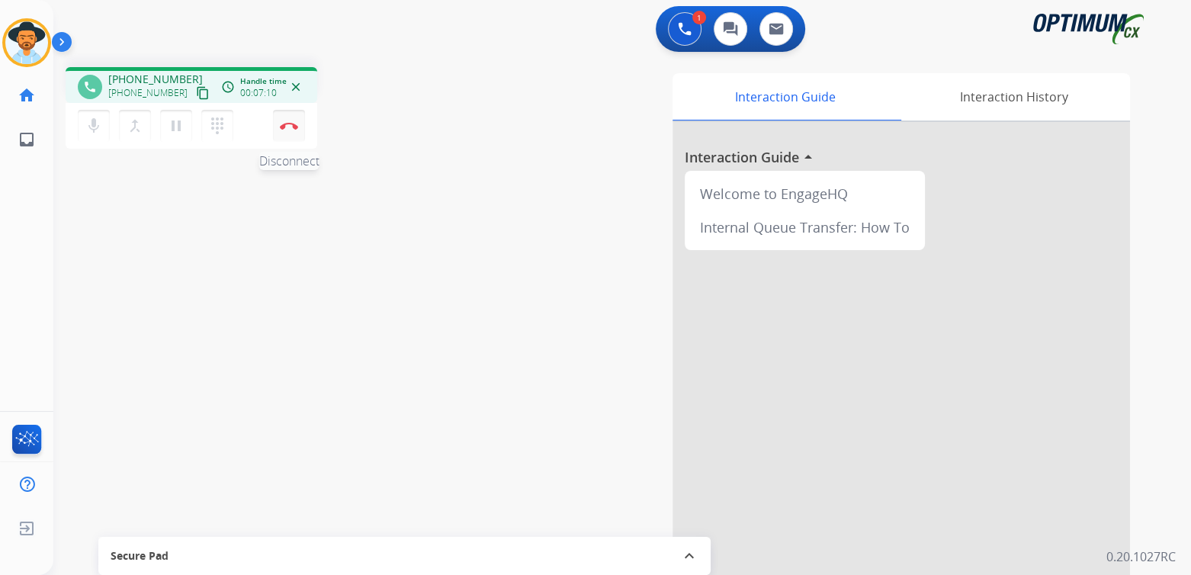
drag, startPoint x: 287, startPoint y: 128, endPoint x: 300, endPoint y: 124, distance: 14.2
click at [287, 128] on img at bounding box center [289, 126] width 18 height 8
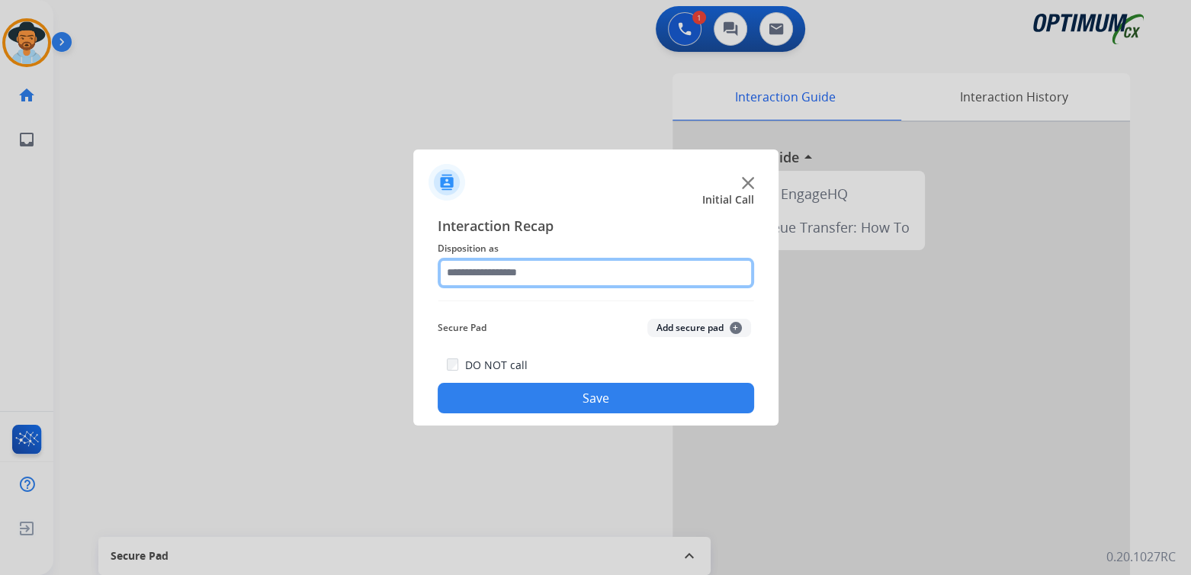
click at [514, 281] on input "text" at bounding box center [596, 273] width 316 height 30
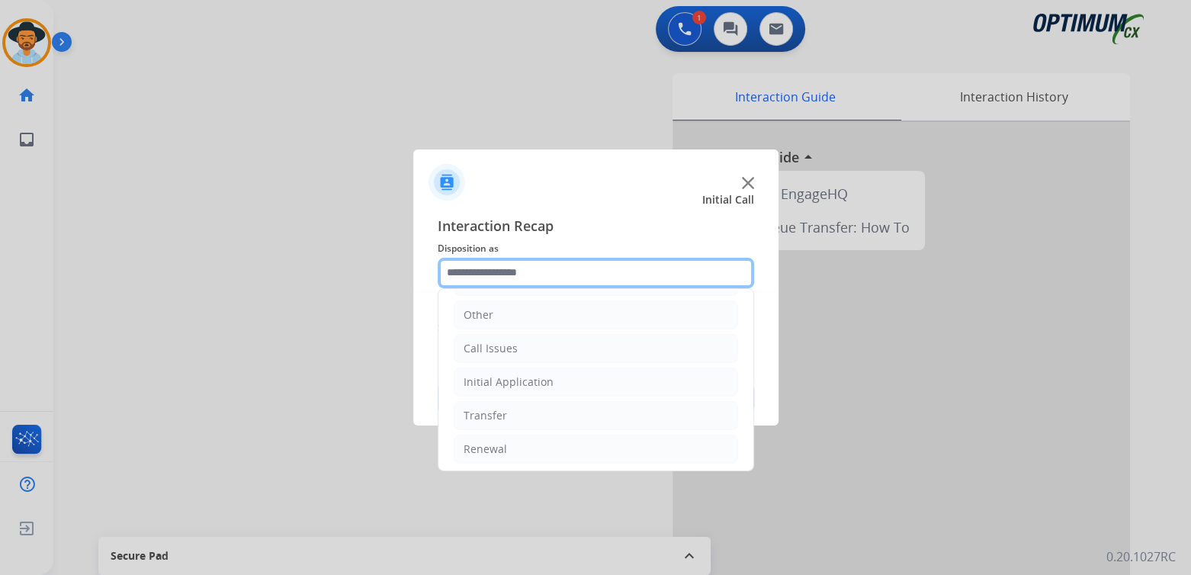
scroll to position [101, 0]
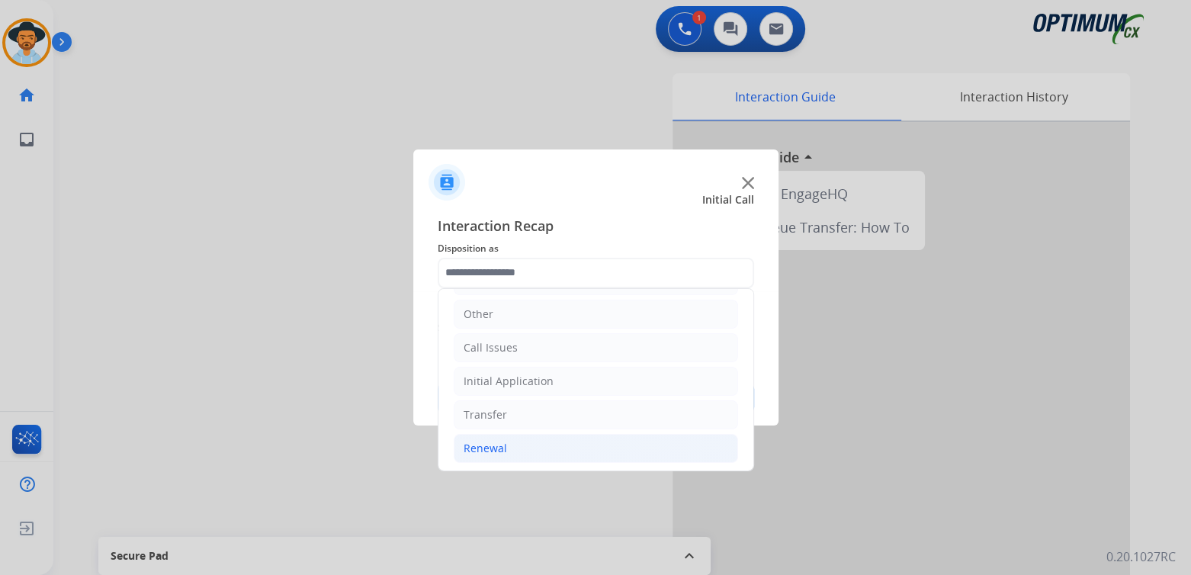
click at [480, 448] on div "Renewal" at bounding box center [484, 448] width 43 height 15
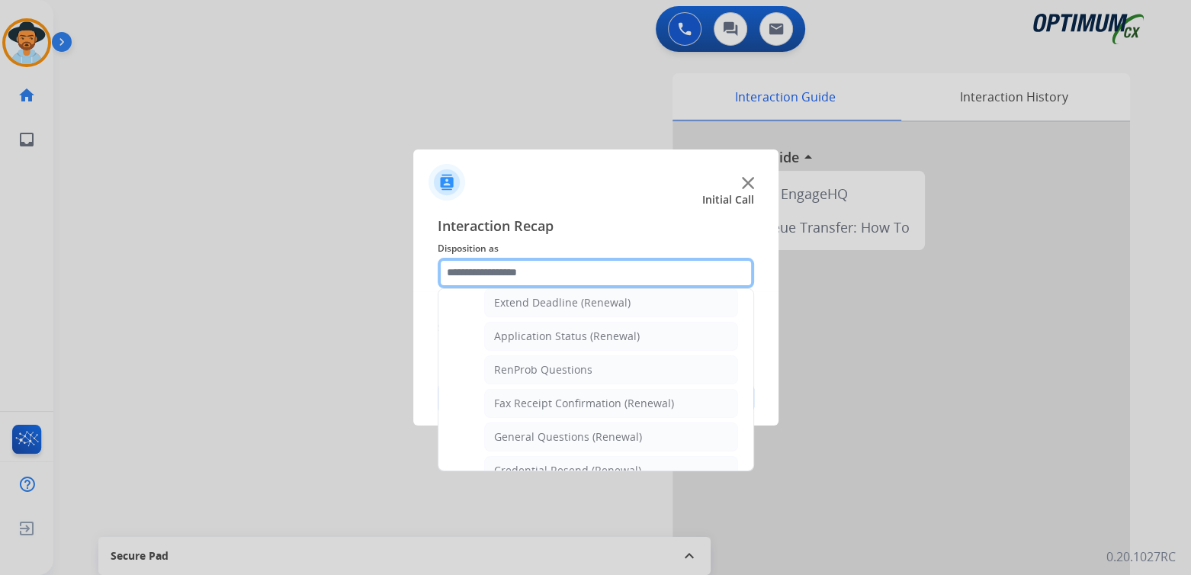
scroll to position [329, 0]
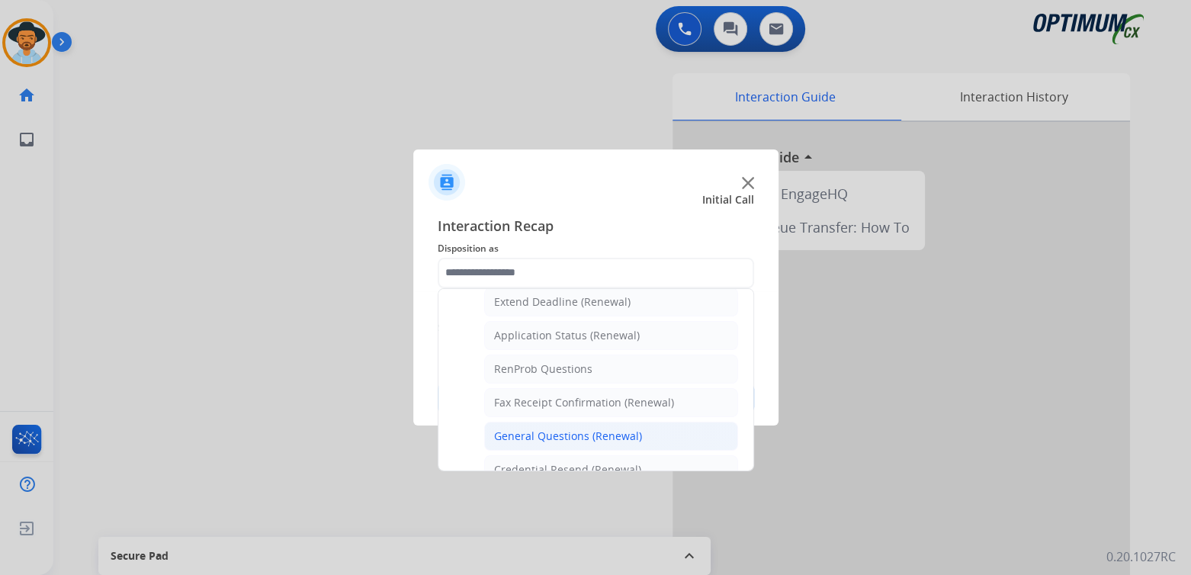
click at [544, 431] on div "General Questions (Renewal)" at bounding box center [568, 435] width 148 height 15
type input "**********"
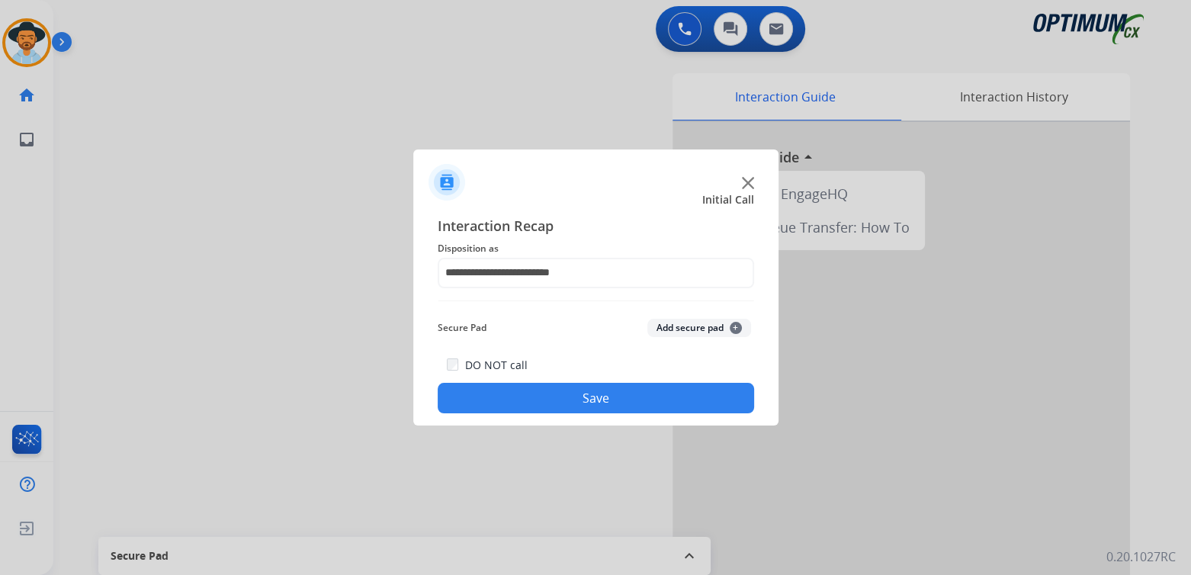
click at [633, 401] on button "Save" at bounding box center [596, 398] width 316 height 30
